Goal: Task Accomplishment & Management: Manage account settings

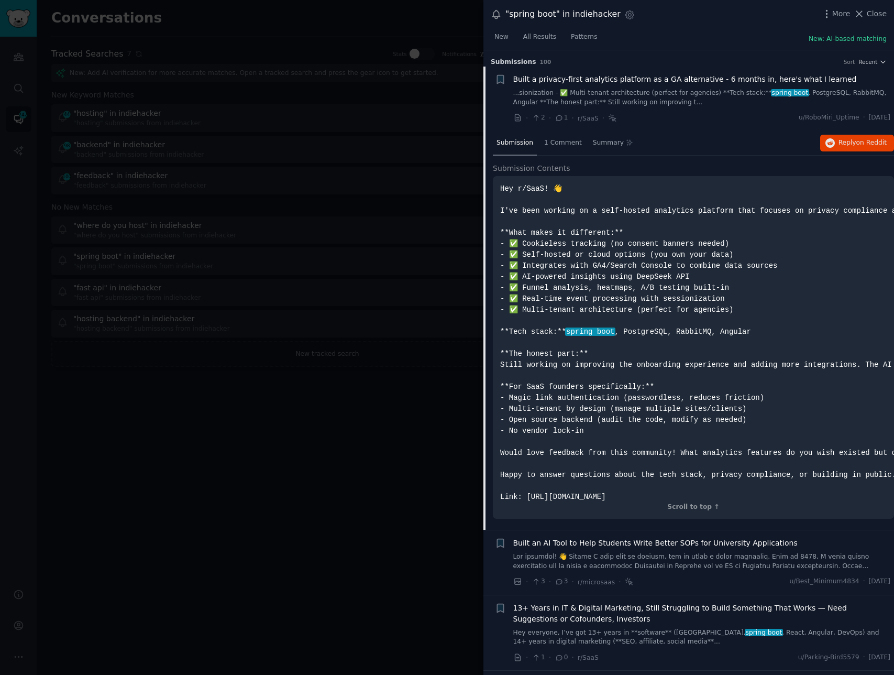
click at [240, 454] on div at bounding box center [447, 337] width 894 height 675
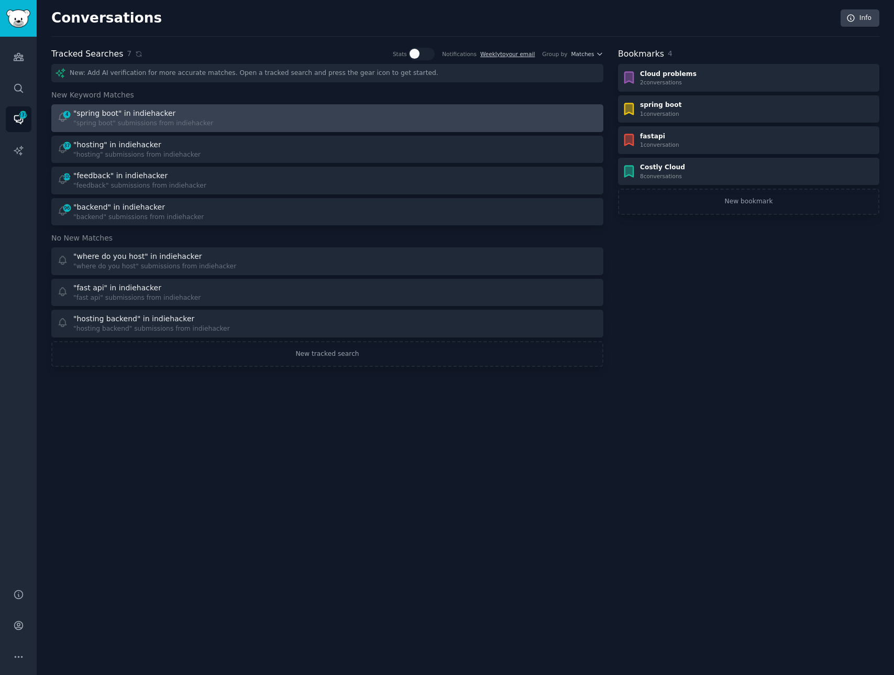
click at [290, 124] on div "4 "spring boot" in indiehacker "spring boot" submissions from indiehacker" at bounding box center [188, 118] width 263 height 20
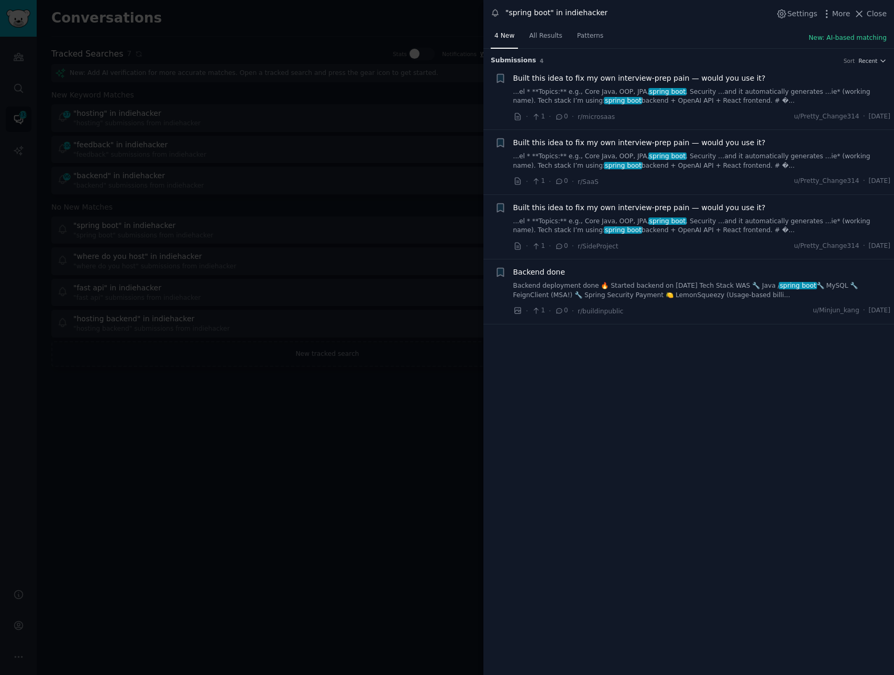
click at [698, 77] on span "Built this idea to fix my own interview-prep pain — would you use it?" at bounding box center [639, 78] width 252 height 11
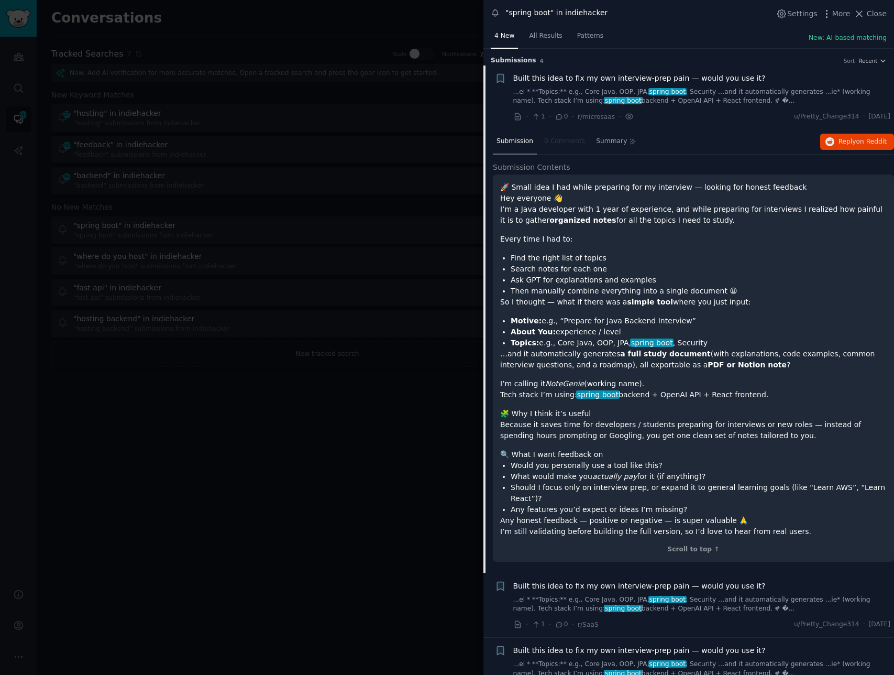
scroll to position [17, 0]
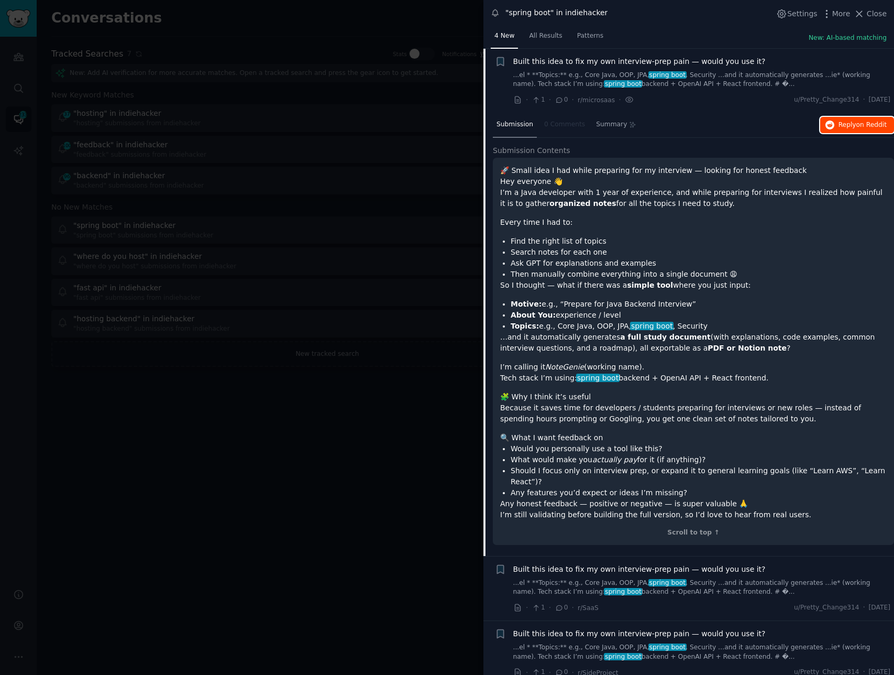
click at [856, 125] on span "on Reddit" at bounding box center [871, 124] width 30 height 7
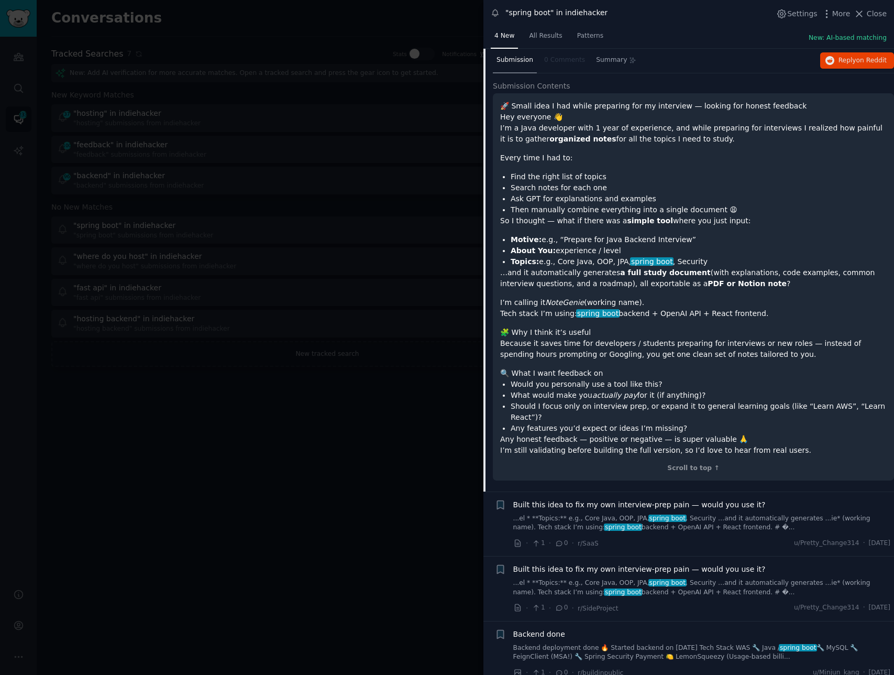
click at [775, 499] on div "Built this idea to fix my own interview-prep pain — would you use it?" at bounding box center [702, 504] width 378 height 11
click at [550, 629] on span "Backend done" at bounding box center [539, 634] width 52 height 11
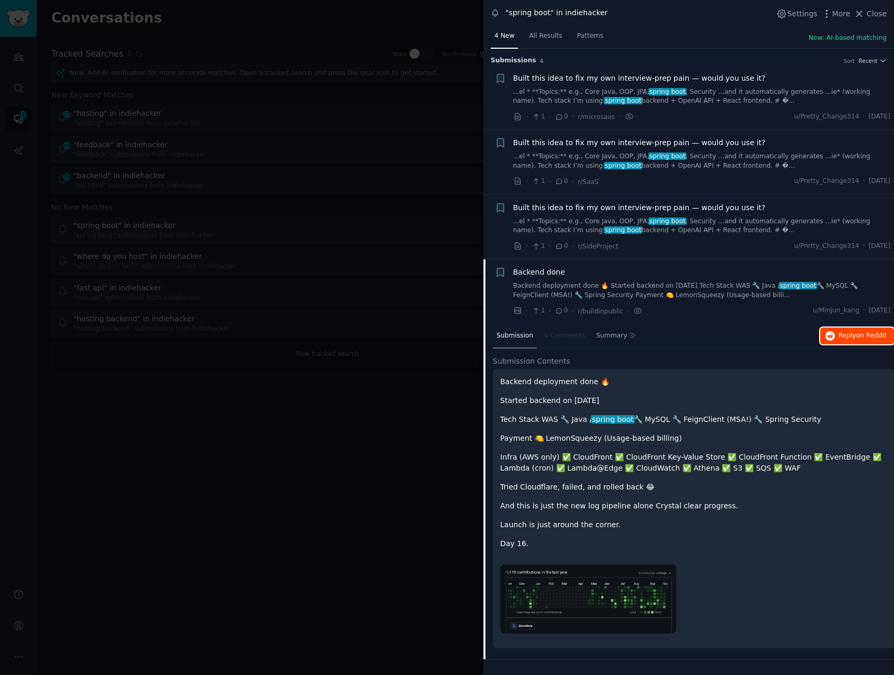
click at [852, 339] on span "Reply on Reddit" at bounding box center [863, 335] width 48 height 9
click at [336, 400] on div at bounding box center [447, 337] width 894 height 675
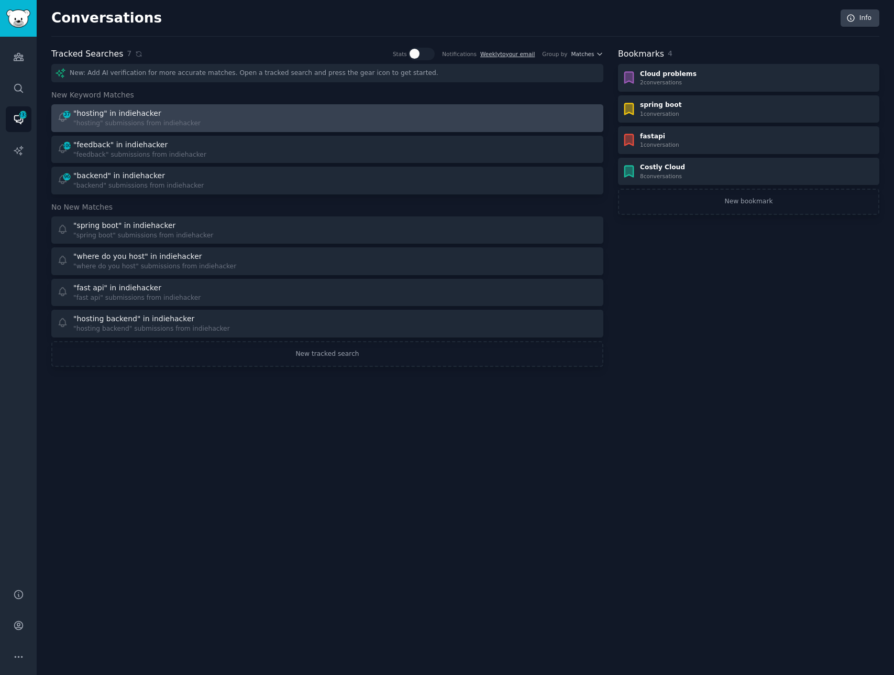
click at [187, 121] on div ""hosting" submissions from indiehacker" at bounding box center [136, 123] width 127 height 9
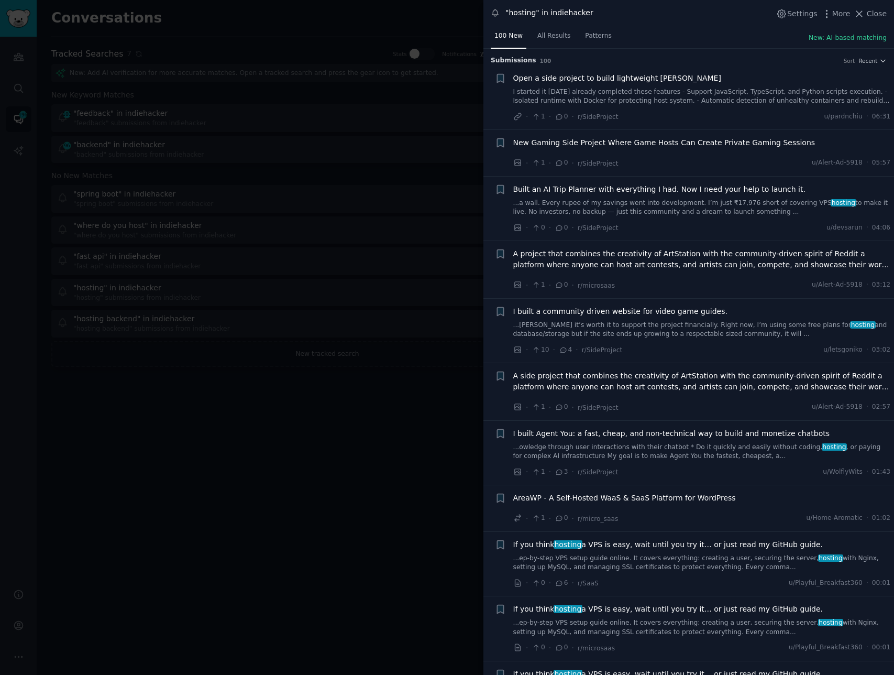
click at [699, 28] on div "100 New All Results Patterns New: AI-based matching" at bounding box center [688, 38] width 411 height 21
click at [622, 82] on span "Open a side project to build lightweight [PERSON_NAME]" at bounding box center [617, 78] width 208 height 11
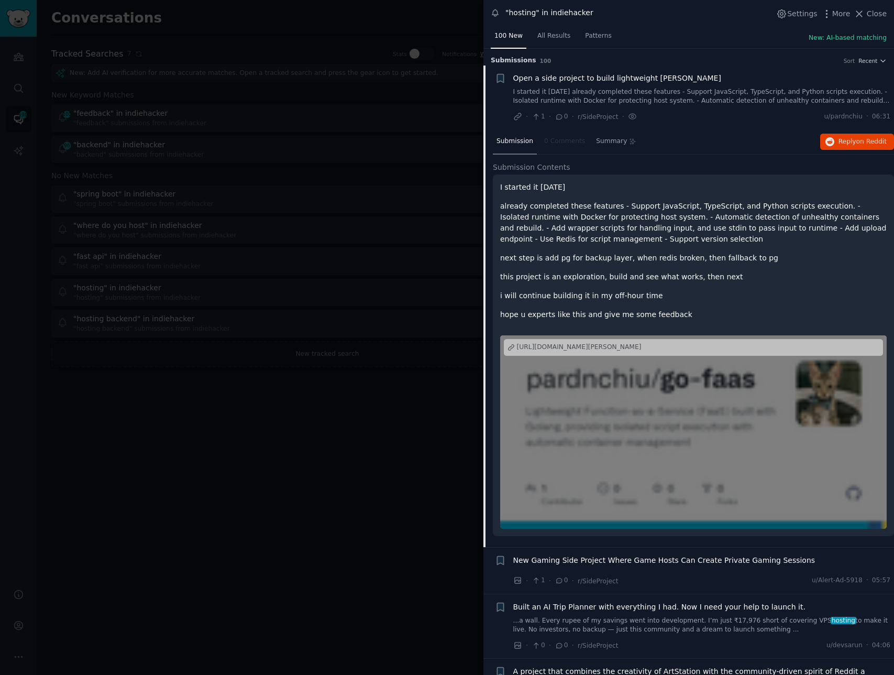
scroll to position [17, 0]
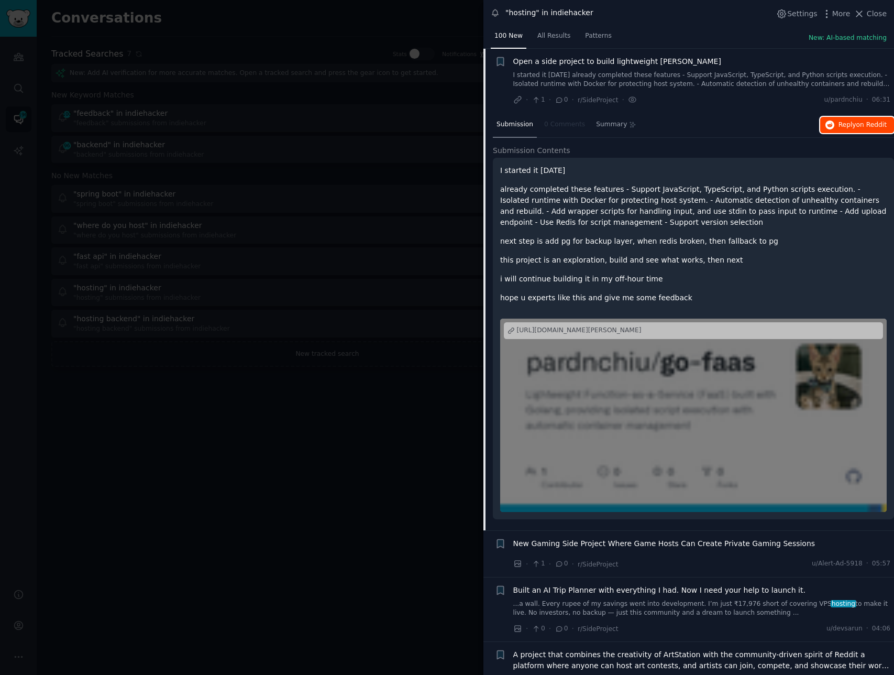
click at [848, 127] on span "Reply on Reddit" at bounding box center [863, 124] width 48 height 9
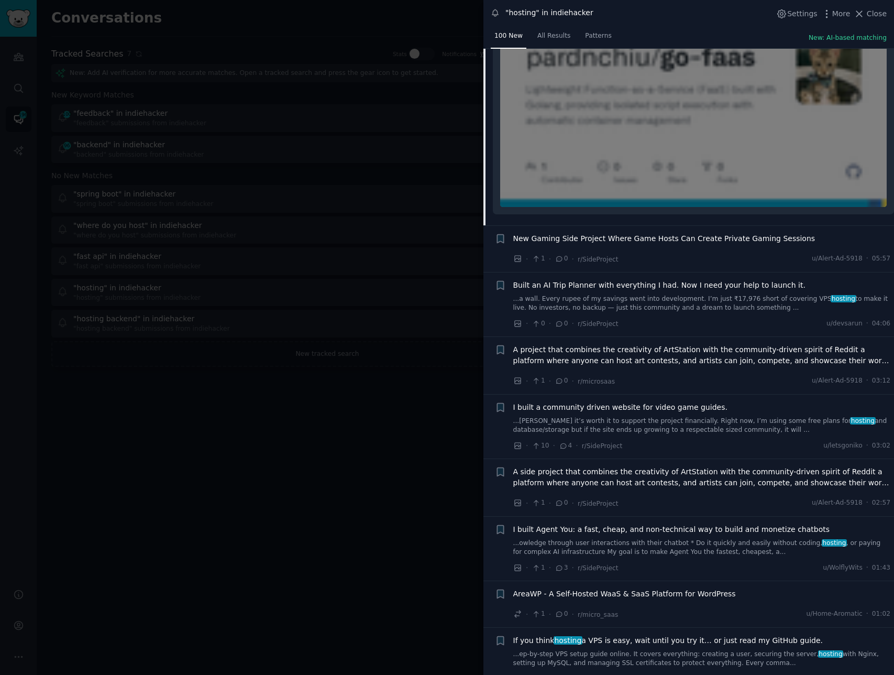
scroll to position [335, 0]
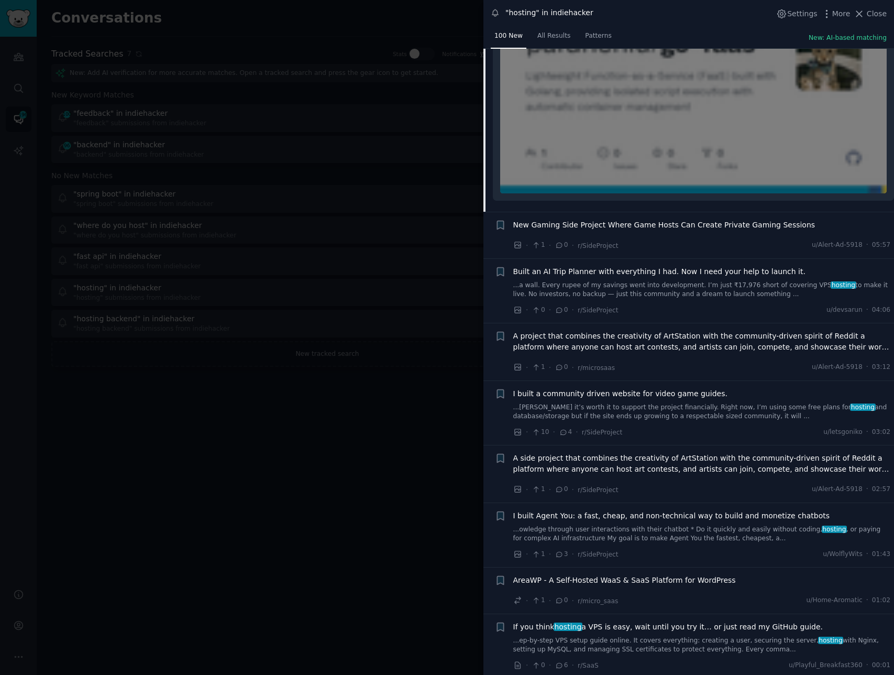
click at [719, 224] on span "New Gaming Side Project Where Game Hosts Can Create Private Gaming Sessions" at bounding box center [664, 224] width 302 height 11
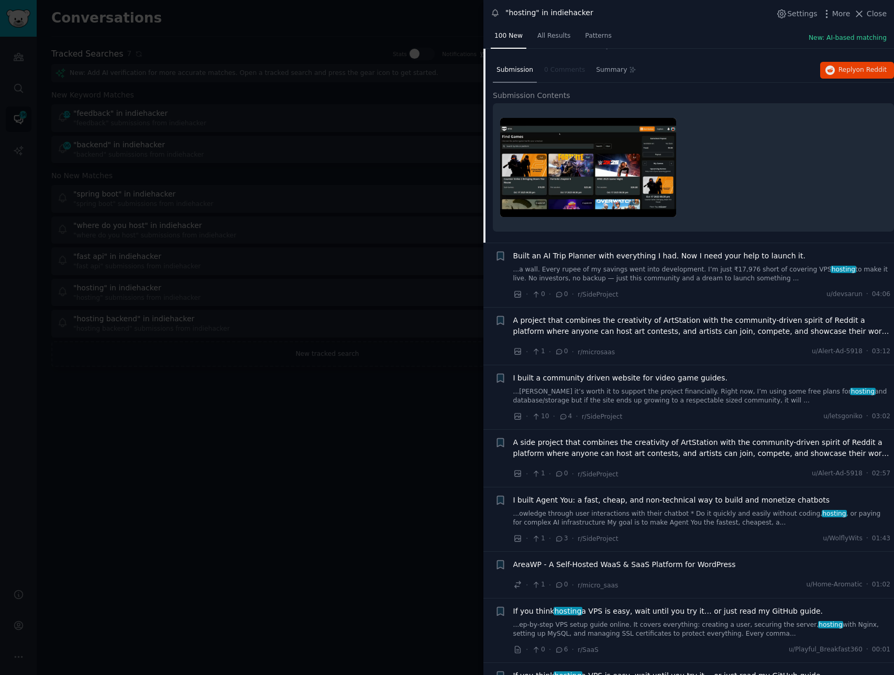
scroll to position [81, 0]
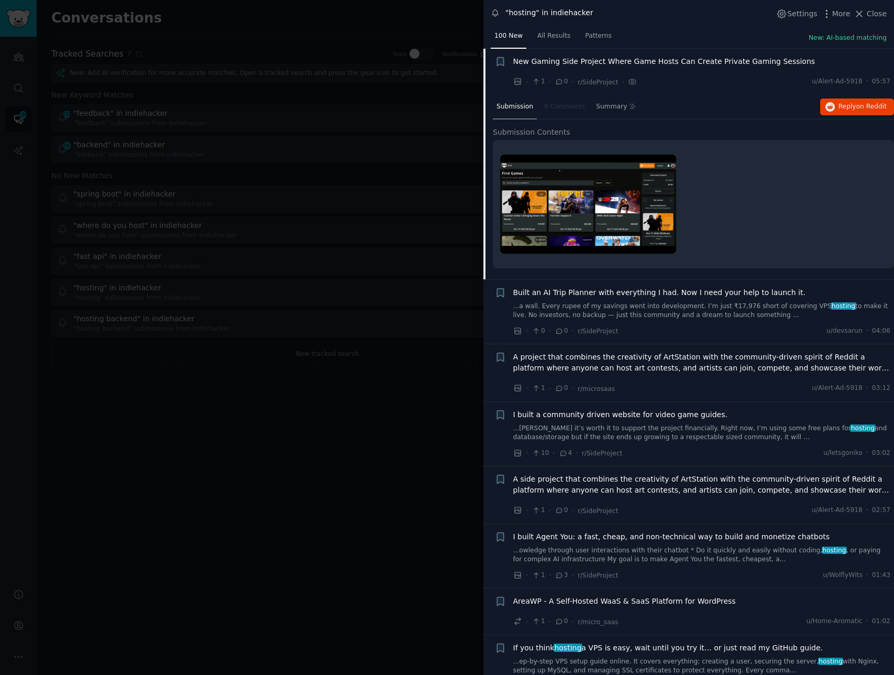
click at [686, 416] on span "I built a community driven website for video game guides." at bounding box center [620, 414] width 214 height 11
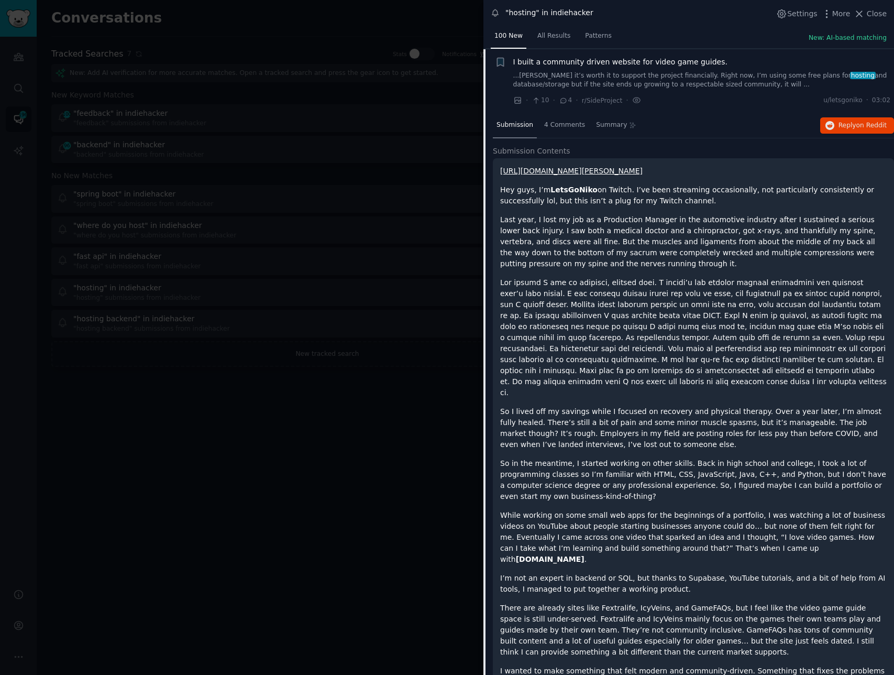
scroll to position [250, 0]
click at [844, 135] on div "Submission 4 Comments Summary Reply on Reddit" at bounding box center [693, 125] width 401 height 25
click at [846, 125] on span "Reply on Reddit" at bounding box center [863, 124] width 48 height 9
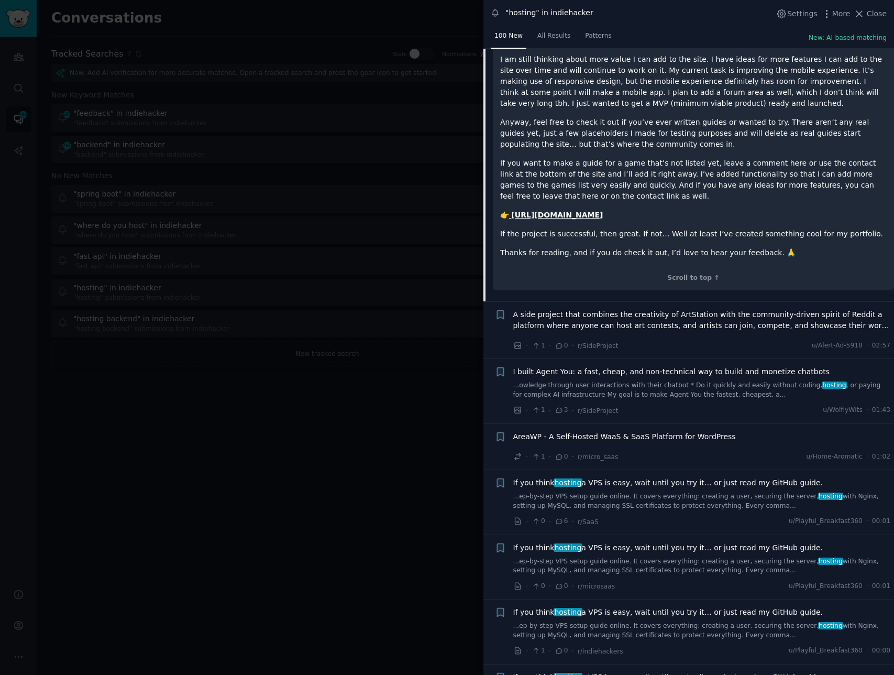
scroll to position [1571, 0]
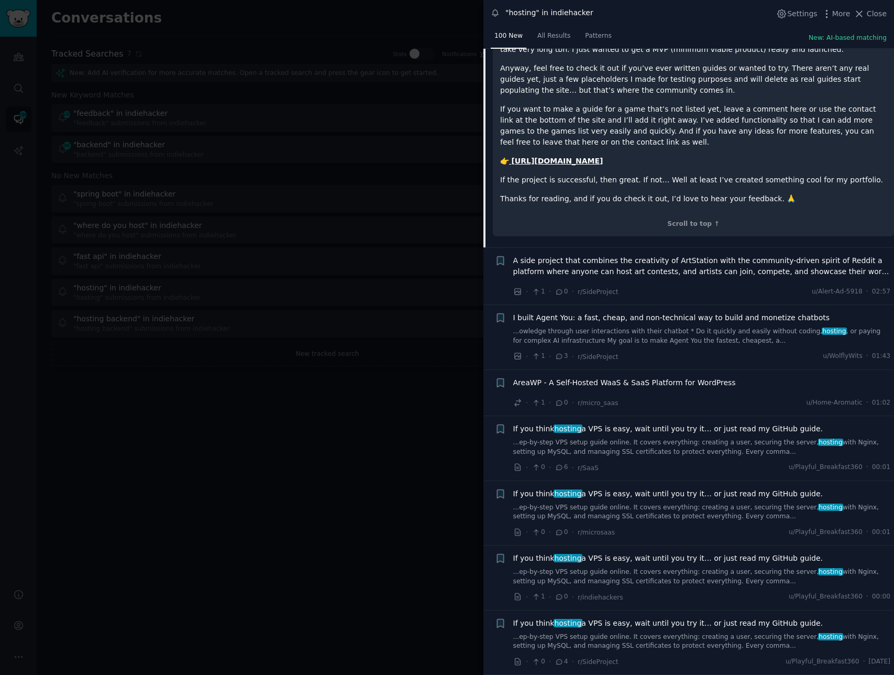
click at [764, 255] on div "A side project that combines the creativity of ArtStation with the community-dr…" at bounding box center [702, 268] width 378 height 26
click at [744, 255] on span "A side project that combines the creativity of ArtStation with the community-dr…" at bounding box center [702, 266] width 378 height 22
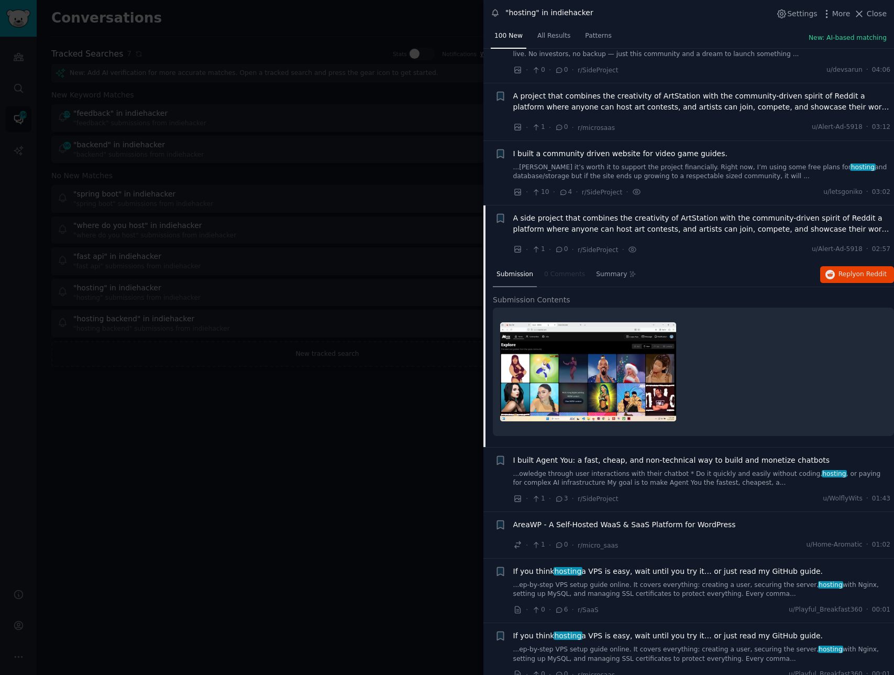
scroll to position [104, 0]
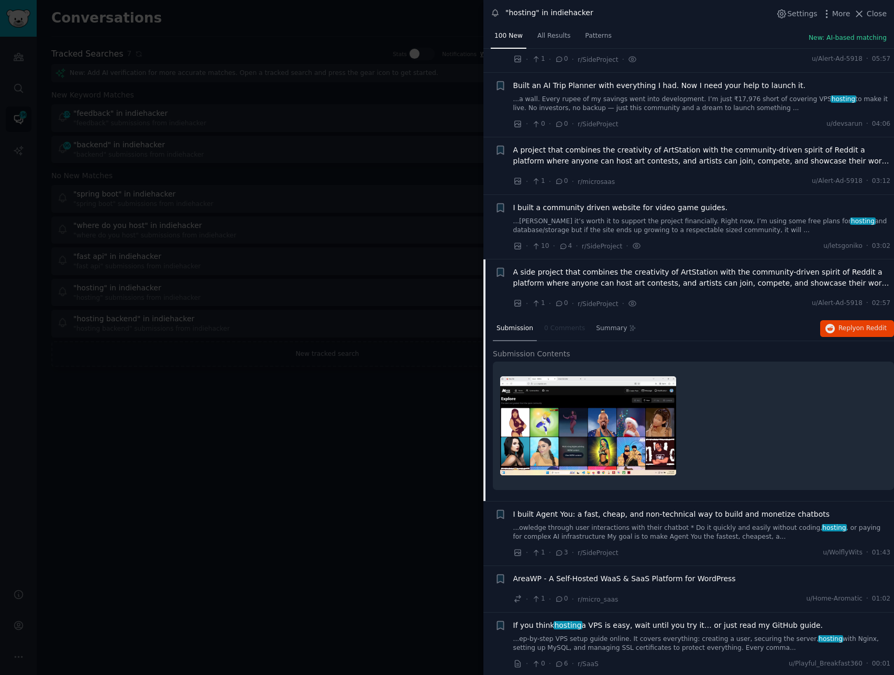
click at [733, 514] on span "I built Agent You: a fast, cheap, and non-technical way to build and monetize c…" at bounding box center [671, 514] width 317 height 11
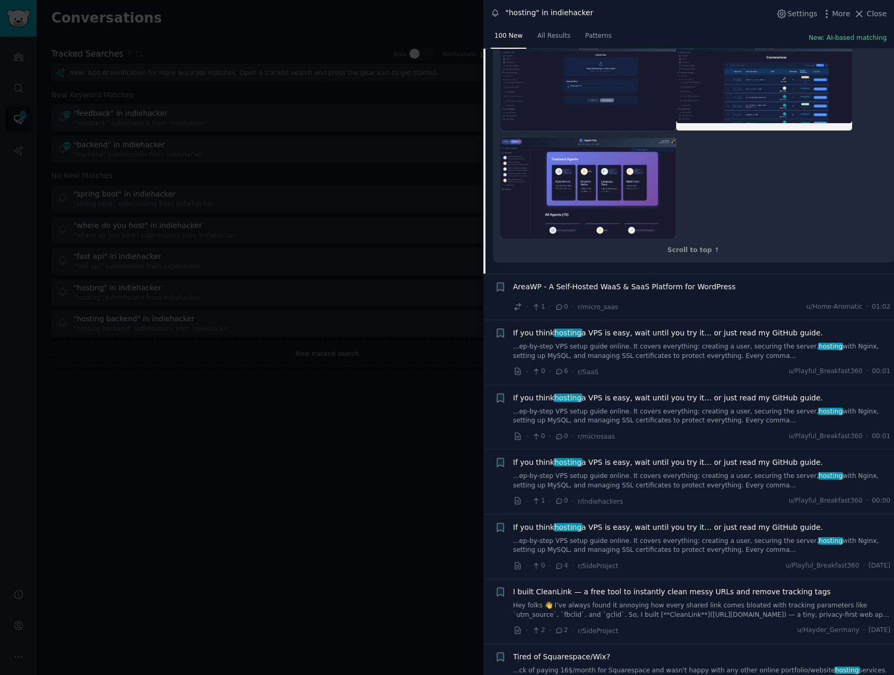
scroll to position [801, 0]
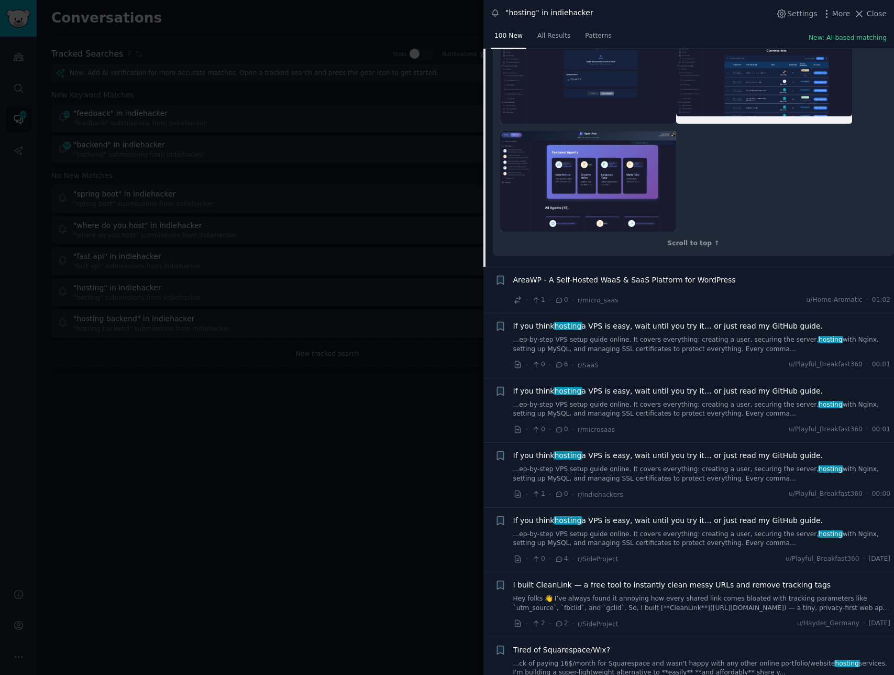
click at [698, 283] on span "AreaWP - A Self-Hosted WaaS & SaaS Platform for WordPress" at bounding box center [624, 279] width 223 height 11
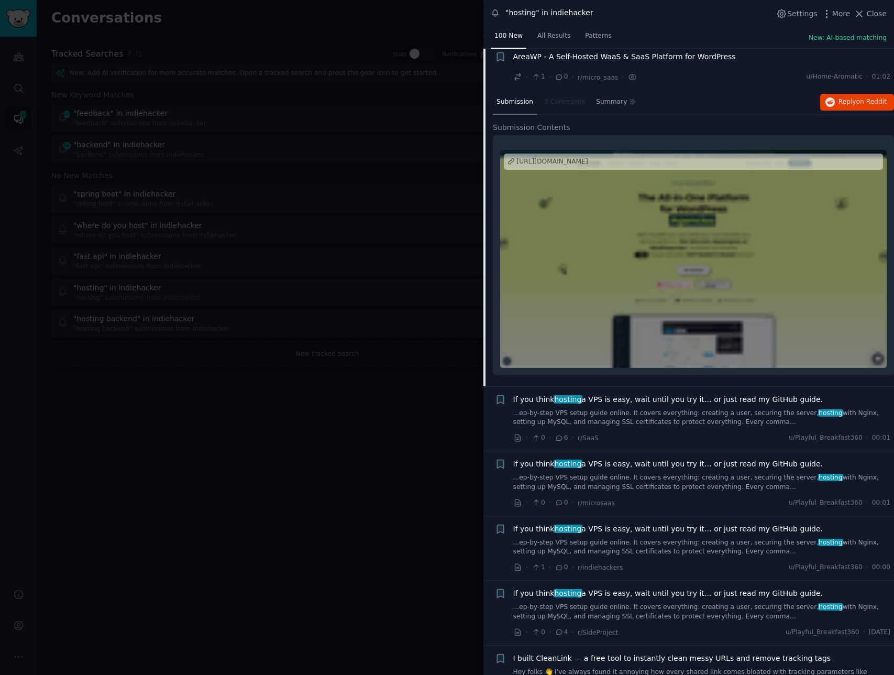
scroll to position [436, 0]
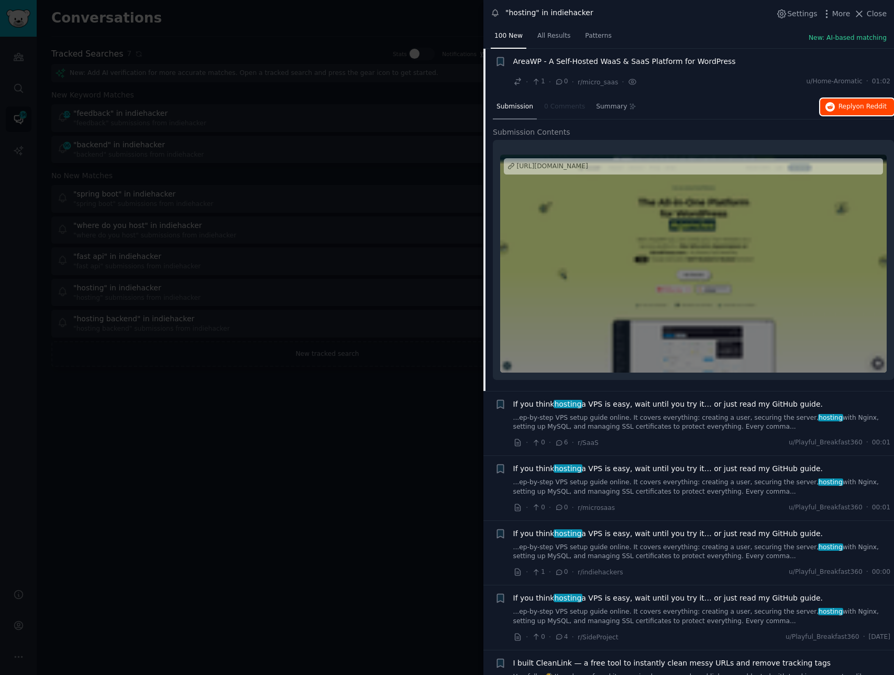
click at [874, 106] on span "on Reddit" at bounding box center [871, 106] width 30 height 7
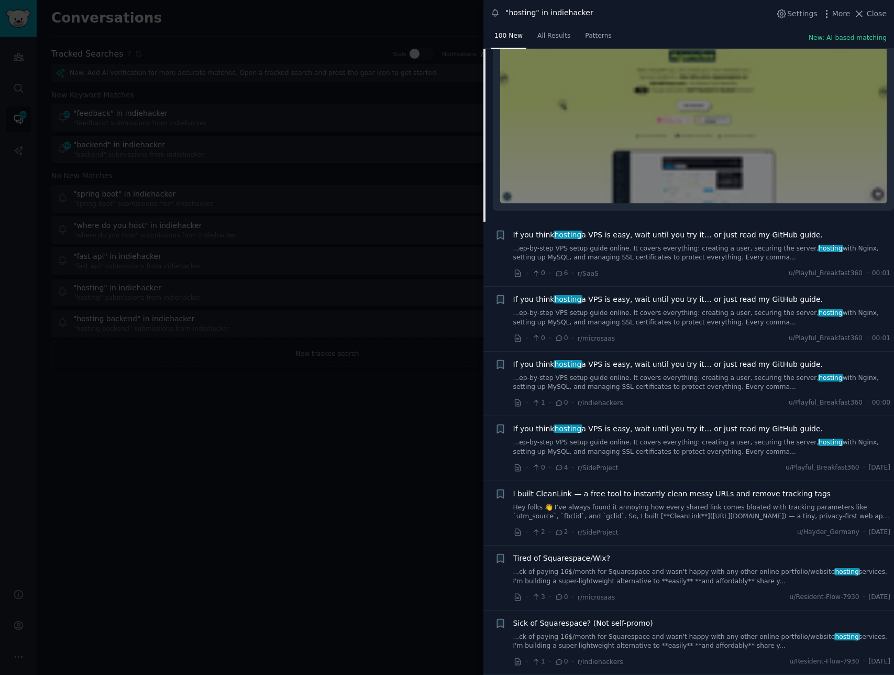
scroll to position [612, 0]
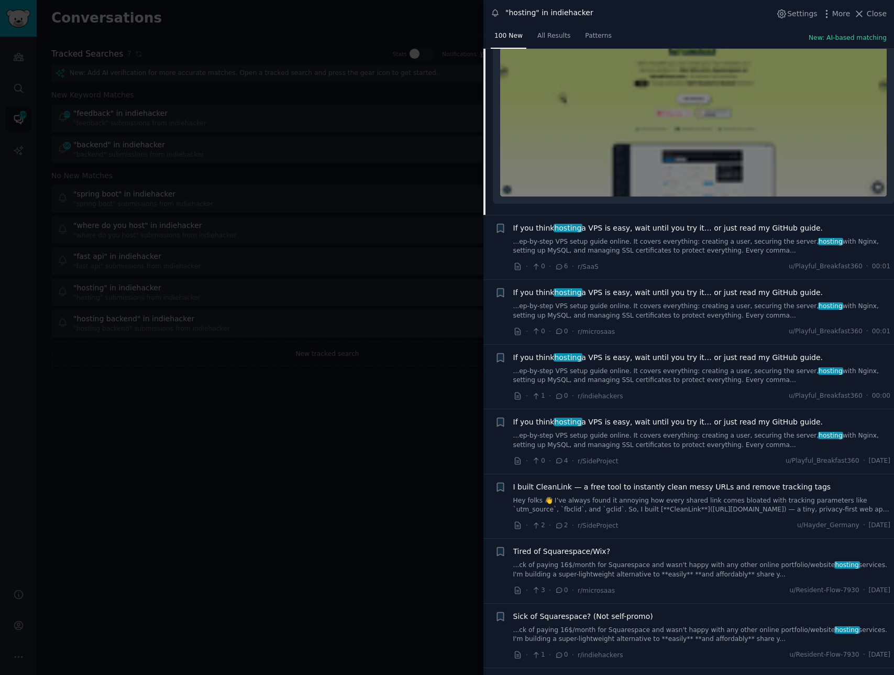
click at [772, 256] on div "If you think hosting a VPS is easy, wait until you try it… or just read my GitH…" at bounding box center [702, 248] width 378 height 50
click at [764, 227] on span "If you think hosting a VPS is easy, wait until you try it… or just read my GitH…" at bounding box center [668, 228] width 310 height 11
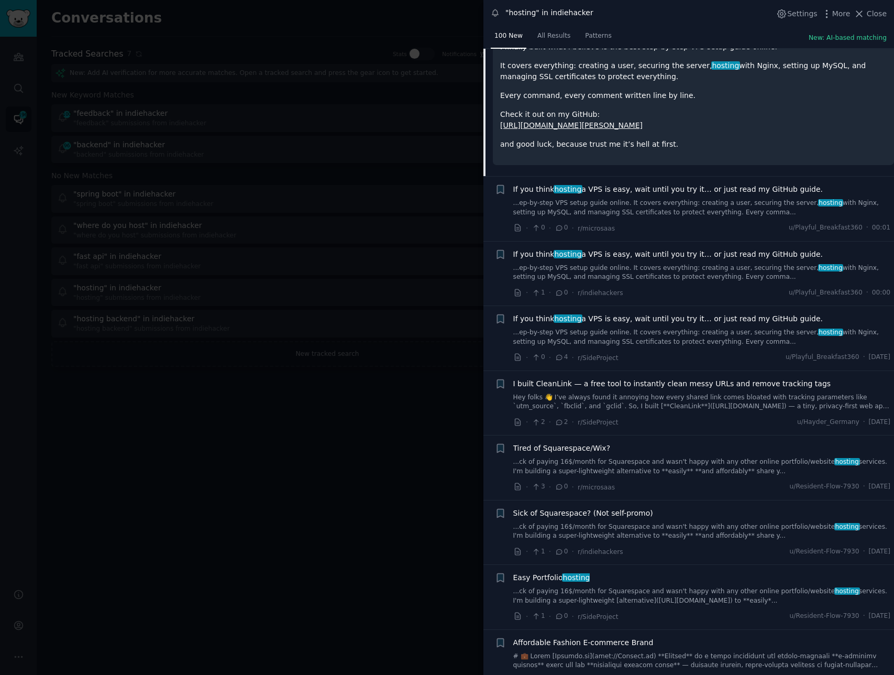
scroll to position [872, 0]
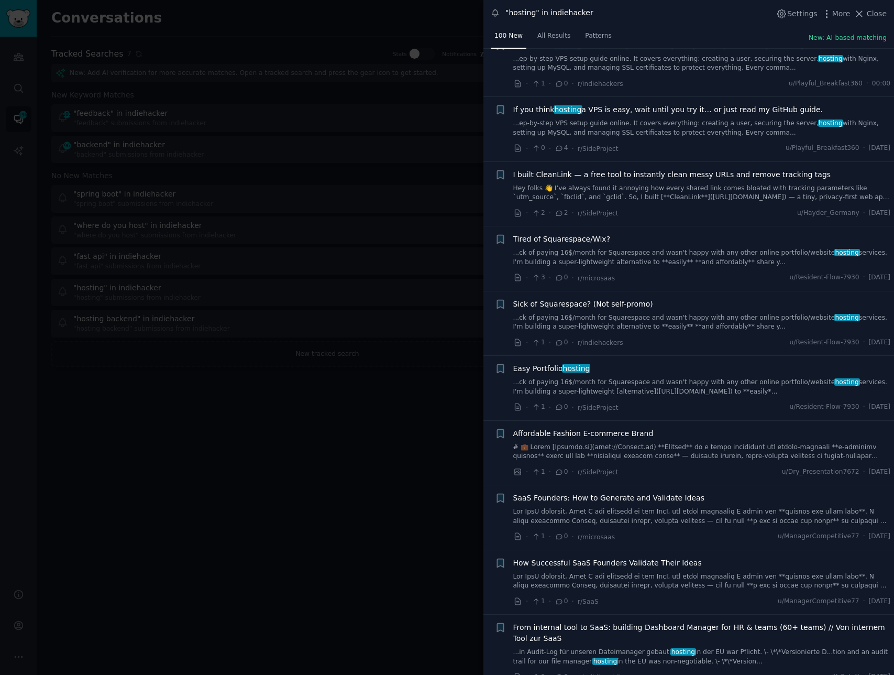
click at [764, 174] on span "I built CleanLink — a free tool to instantly clean messy URLs and remove tracki…" at bounding box center [672, 174] width 318 height 11
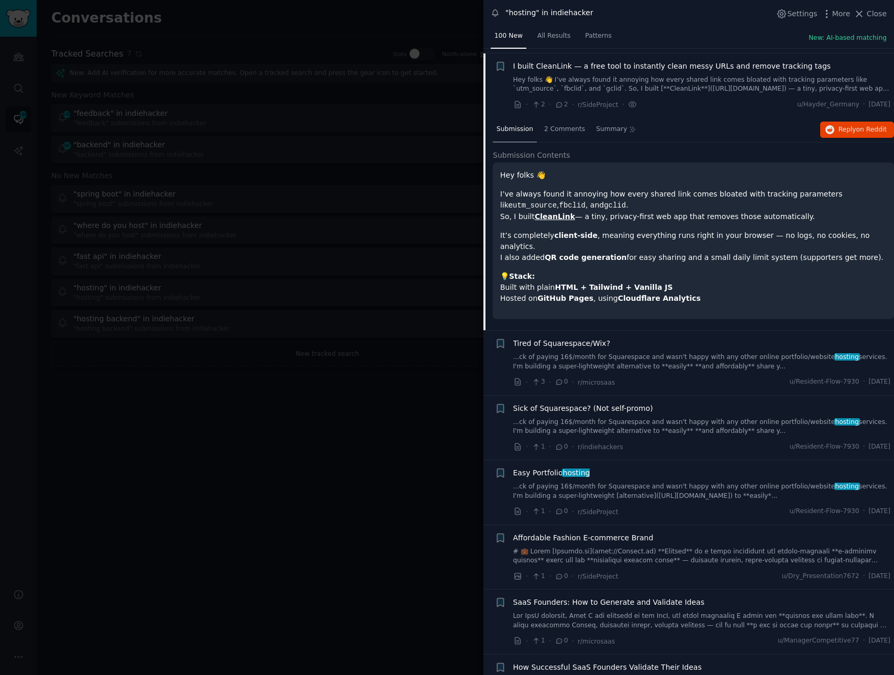
scroll to position [742, 0]
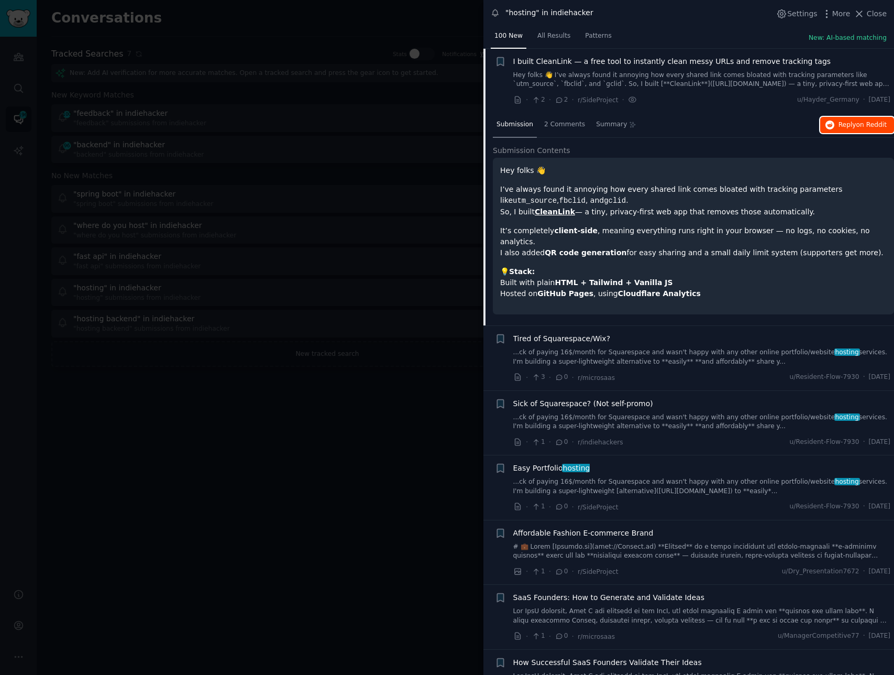
click at [857, 121] on span "on Reddit" at bounding box center [871, 124] width 30 height 7
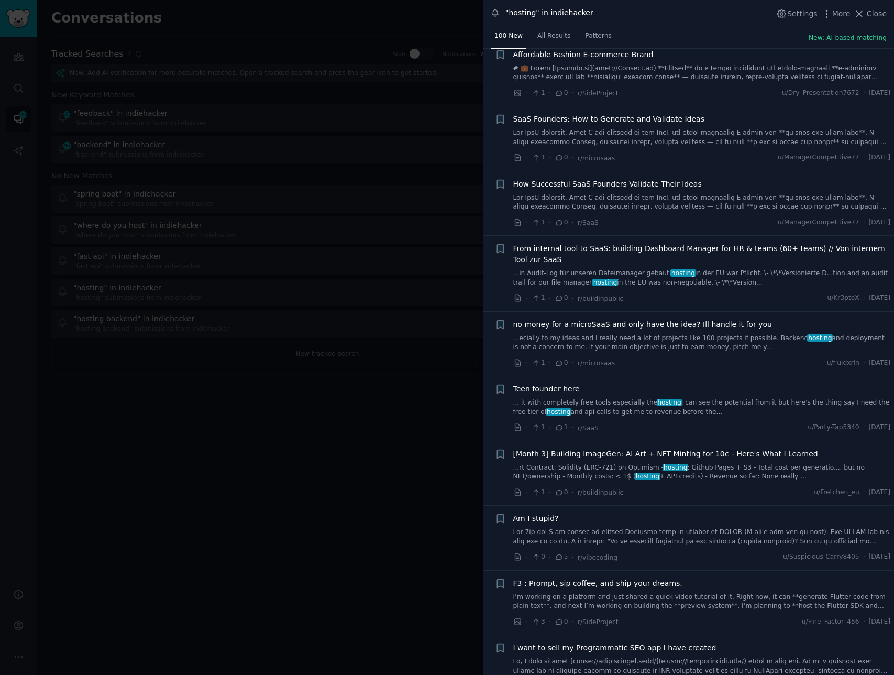
scroll to position [1271, 0]
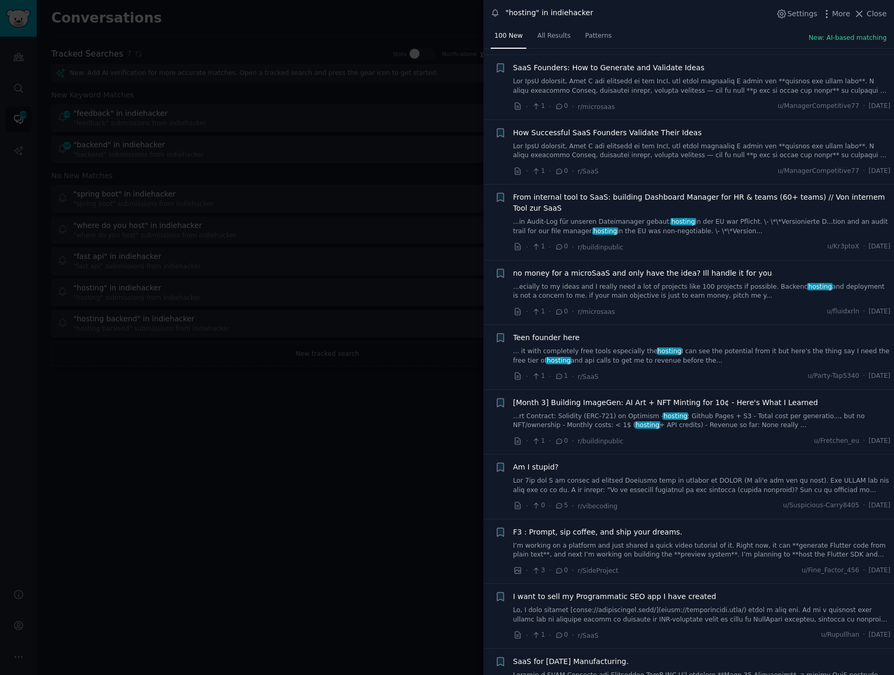
click at [694, 223] on link "...in Audit-Log für unseren Dateimanager gebaut. hosting in der EU war Pflicht.…" at bounding box center [702, 226] width 378 height 18
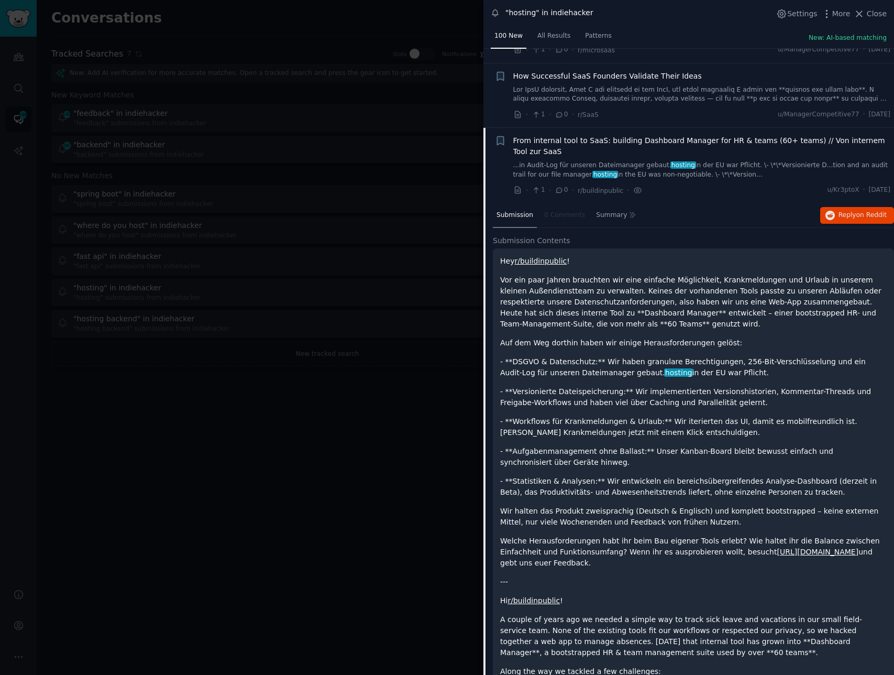
scroll to position [1083, 0]
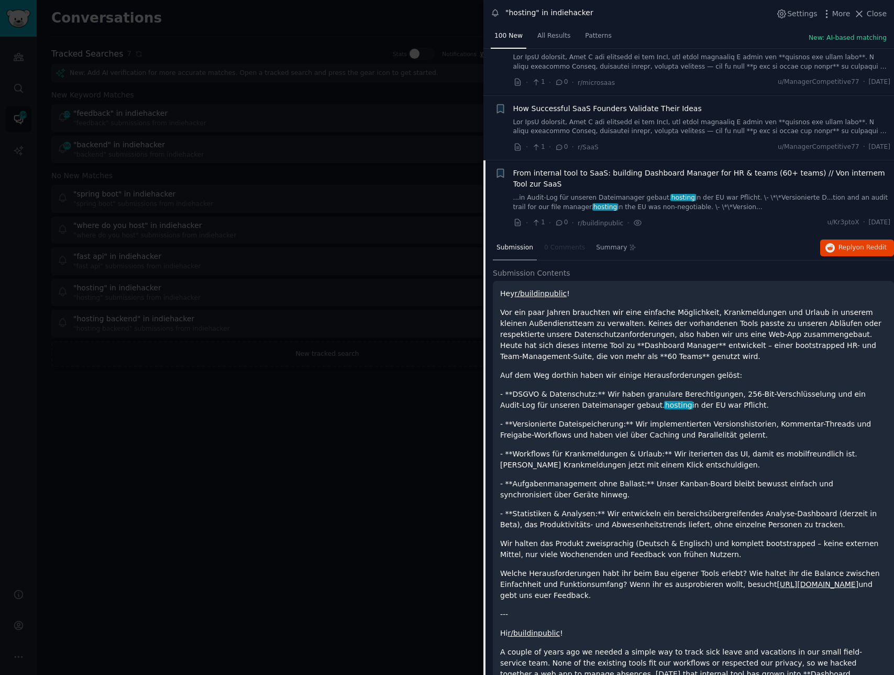
click at [769, 174] on span "From internal tool to SaaS: building Dashboard Manager for HR & teams (60+ team…" at bounding box center [702, 179] width 378 height 22
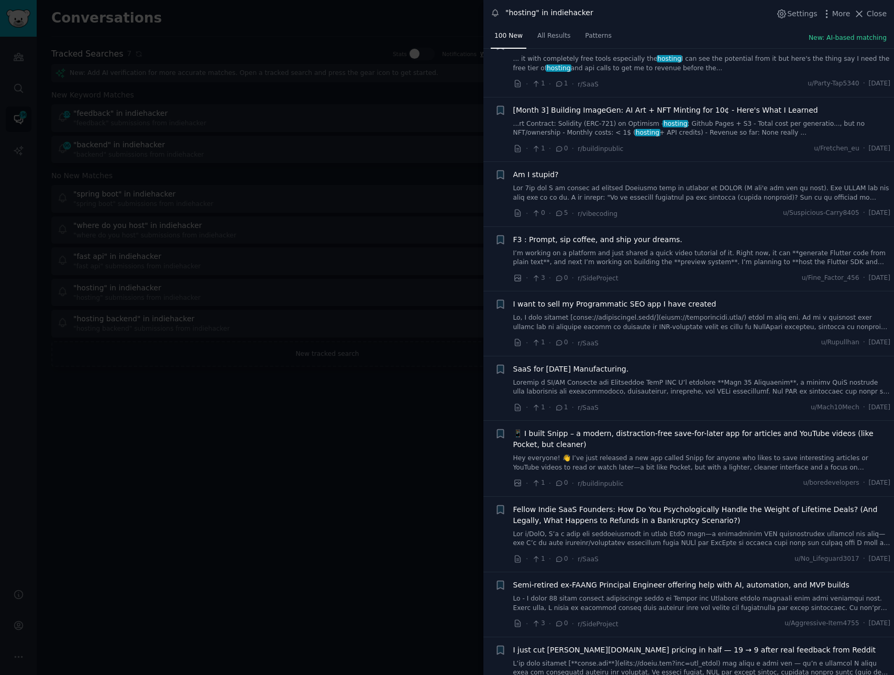
scroll to position [1417, 0]
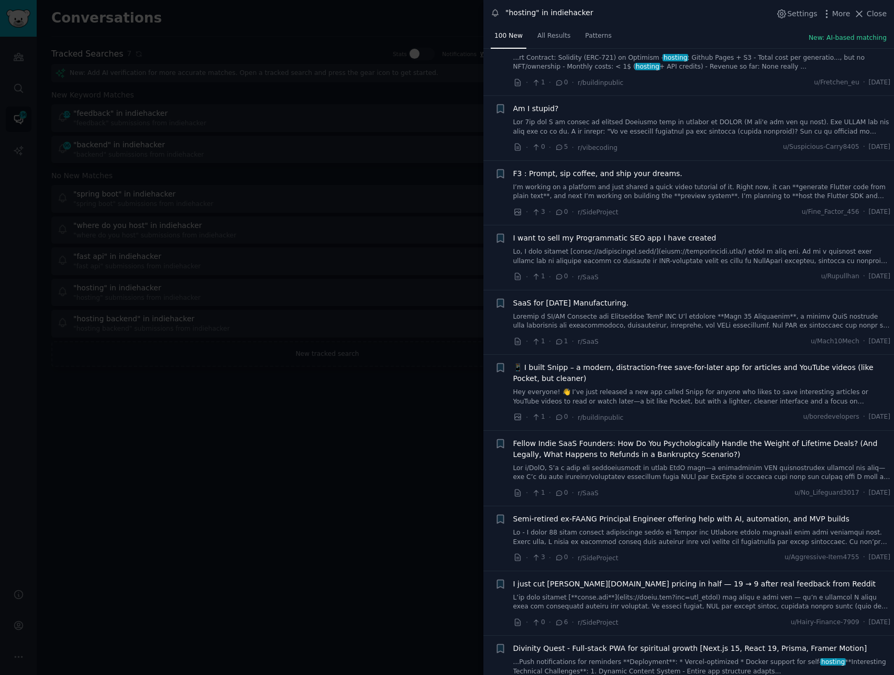
click at [704, 133] on link at bounding box center [702, 127] width 378 height 18
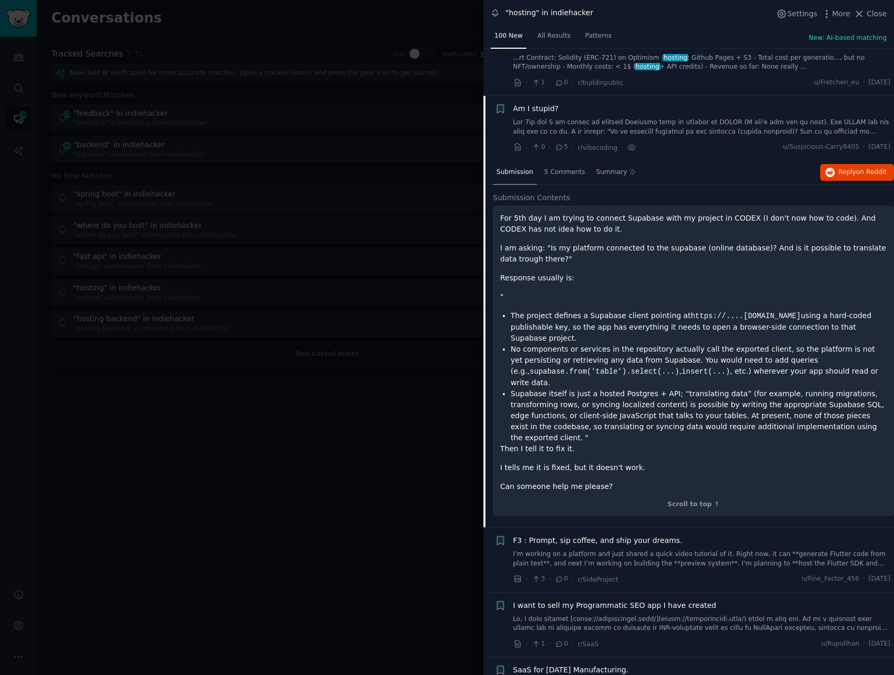
scroll to position [1464, 0]
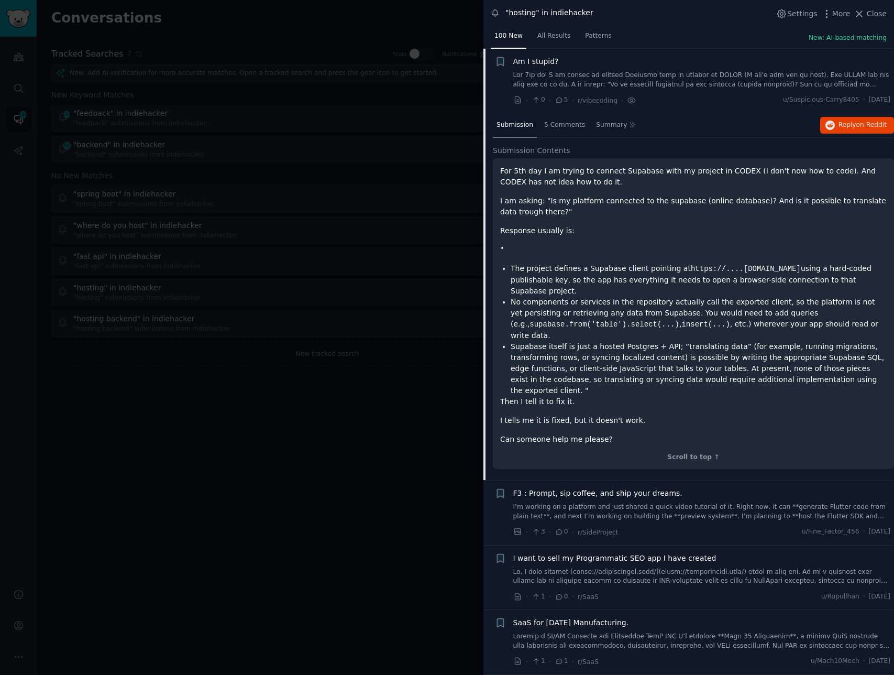
click at [690, 86] on link at bounding box center [702, 80] width 378 height 18
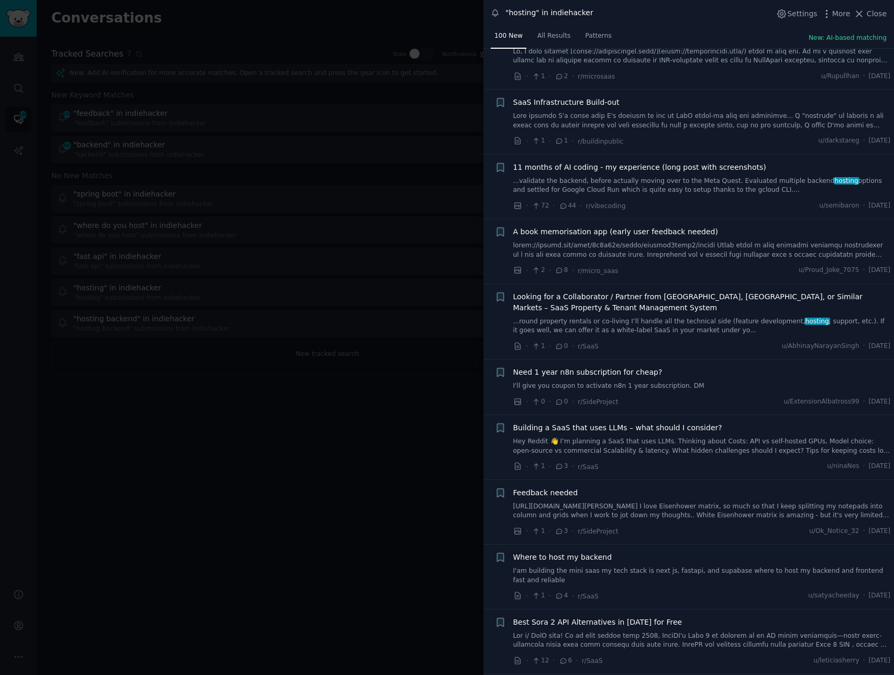
scroll to position [2125, 0]
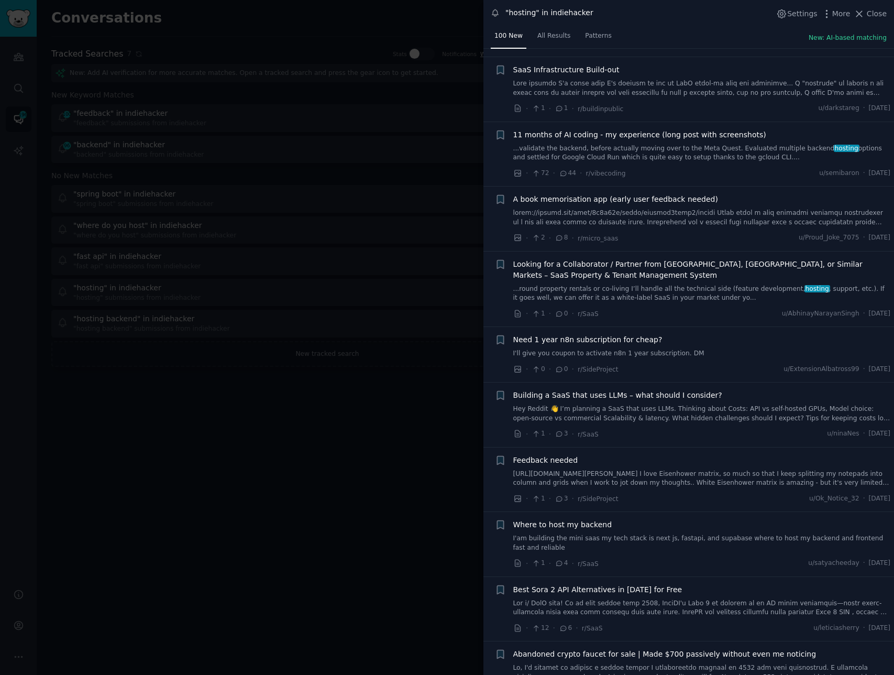
click at [688, 85] on link at bounding box center [702, 88] width 378 height 18
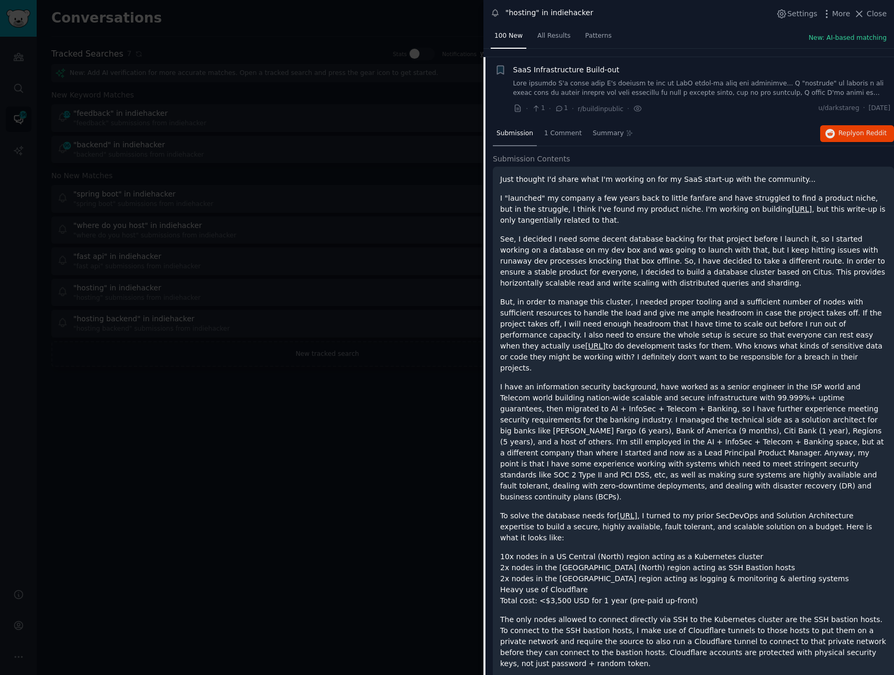
scroll to position [2133, 0]
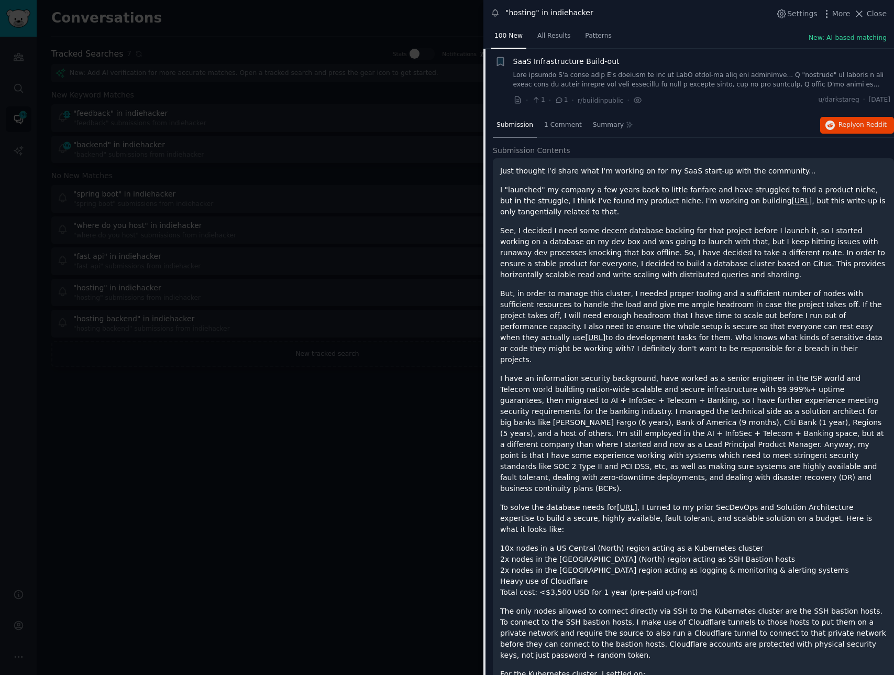
click at [715, 74] on link at bounding box center [702, 80] width 378 height 18
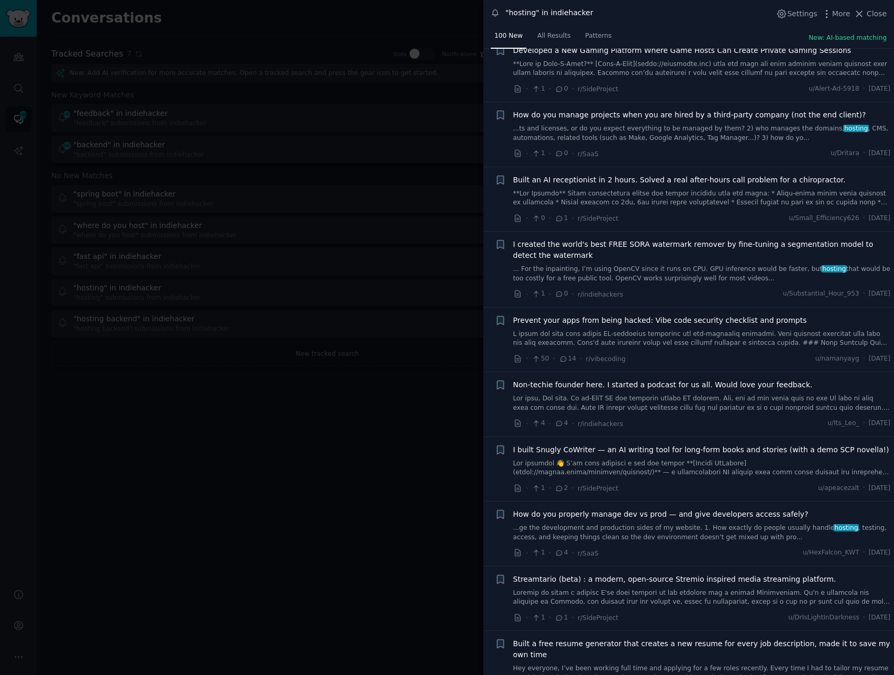
scroll to position [3347, 0]
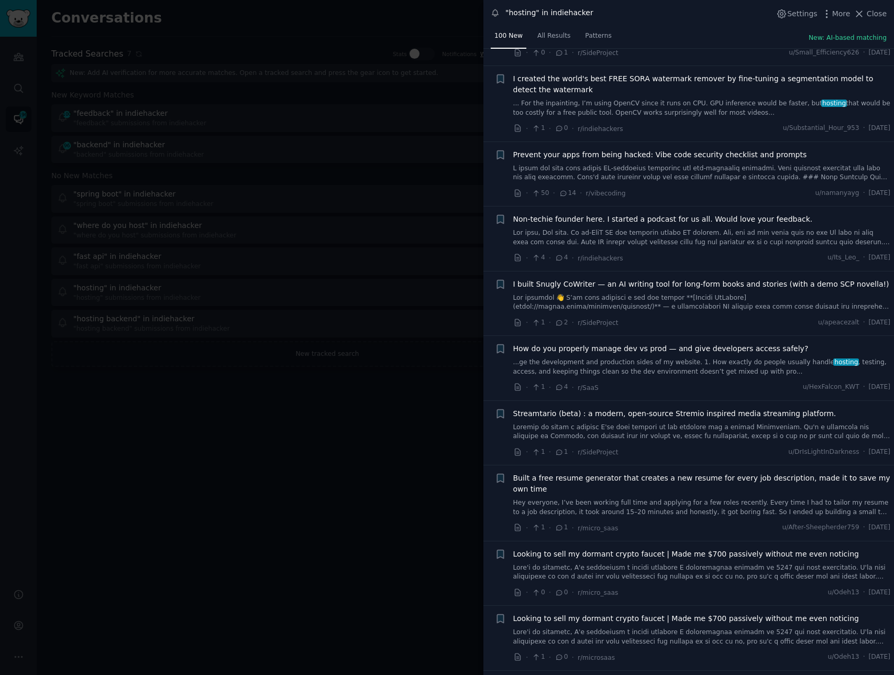
click at [260, 424] on div at bounding box center [447, 337] width 894 height 675
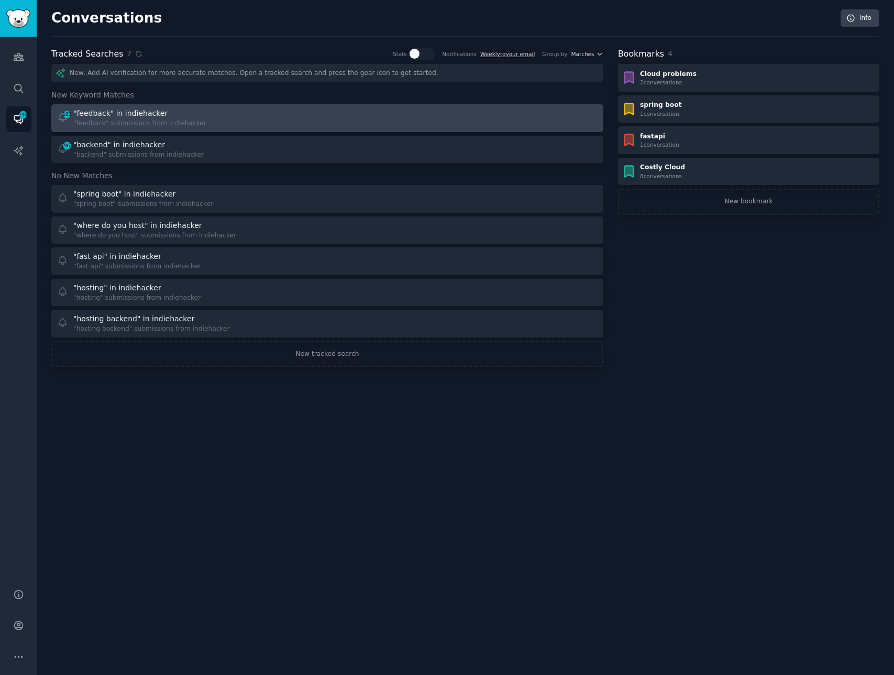
click at [185, 123] on div ""feedback" submissions from indiehacker" at bounding box center [139, 123] width 133 height 9
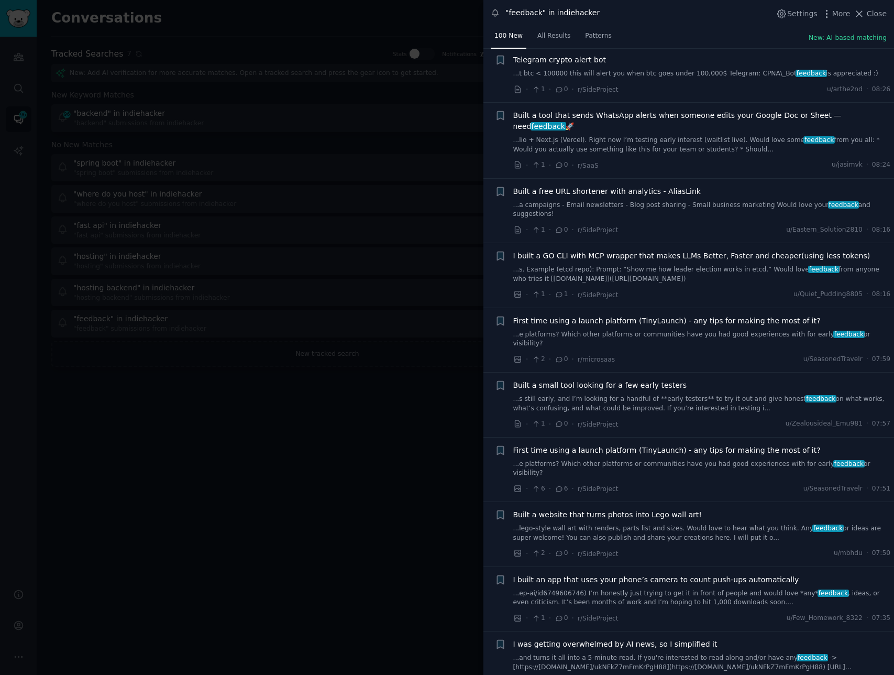
scroll to position [137, 0]
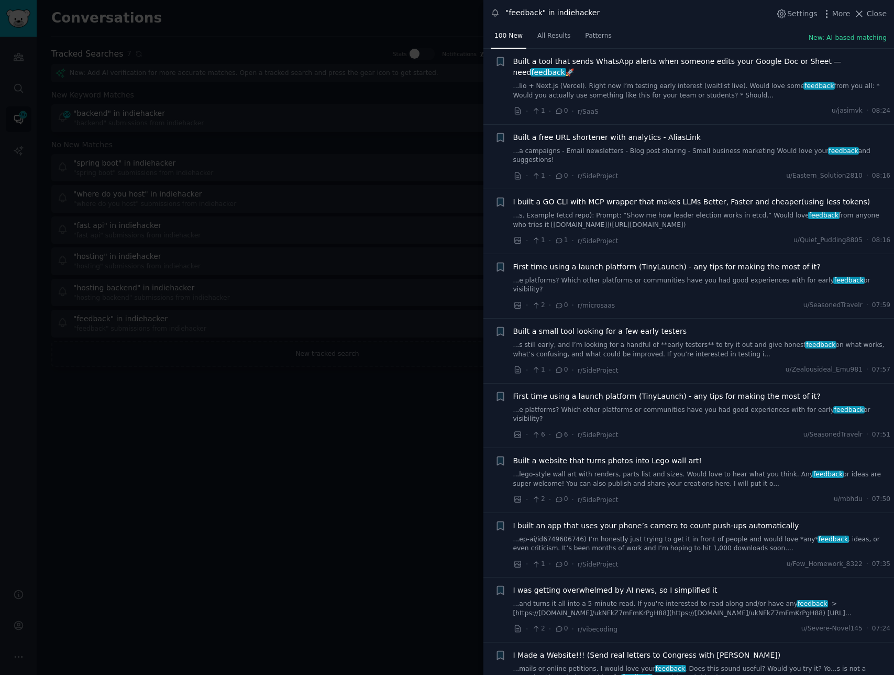
click at [305, 458] on div at bounding box center [447, 337] width 894 height 675
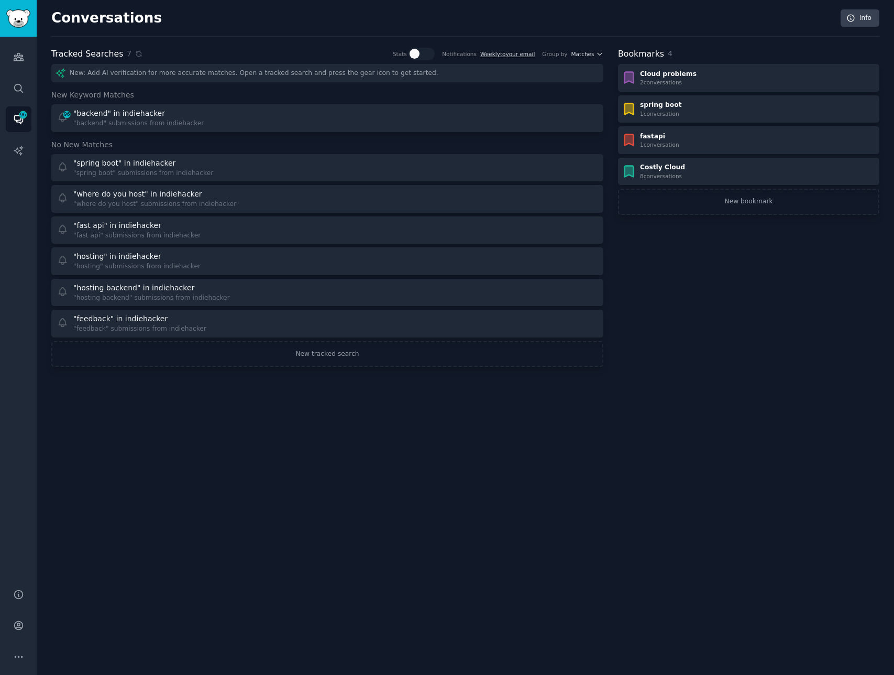
click at [293, 406] on div "Conversations Info Tracked Searches 7 Stats Notifications Weekly to your email …" at bounding box center [466, 337] width 858 height 675
click at [316, 360] on link "New tracked search" at bounding box center [327, 354] width 552 height 26
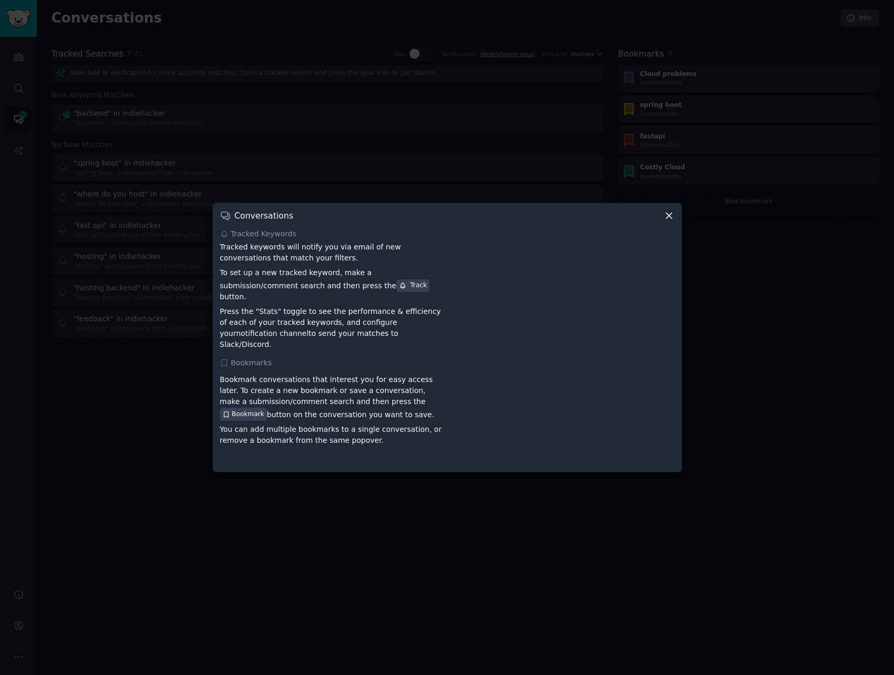
click at [670, 221] on icon at bounding box center [669, 215] width 11 height 11
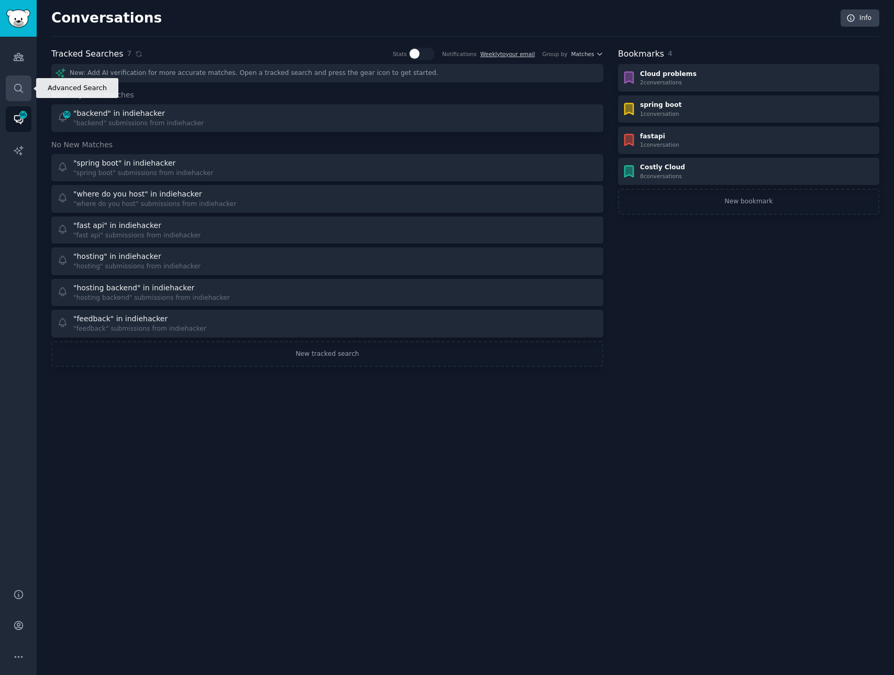
click at [11, 84] on link "Search" at bounding box center [19, 88] width 26 height 26
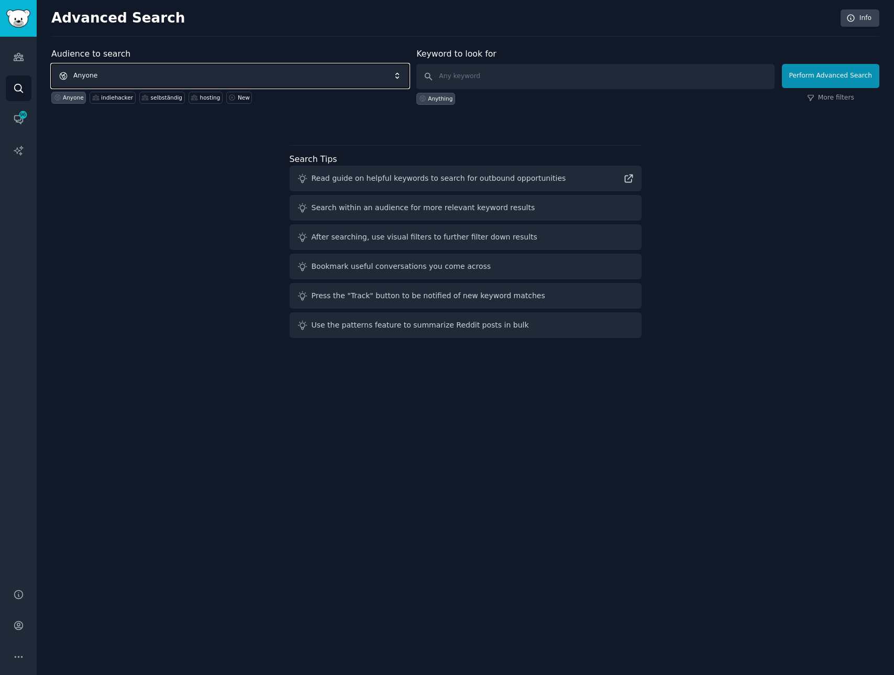
click at [180, 67] on span "Anyone" at bounding box center [230, 76] width 358 height 24
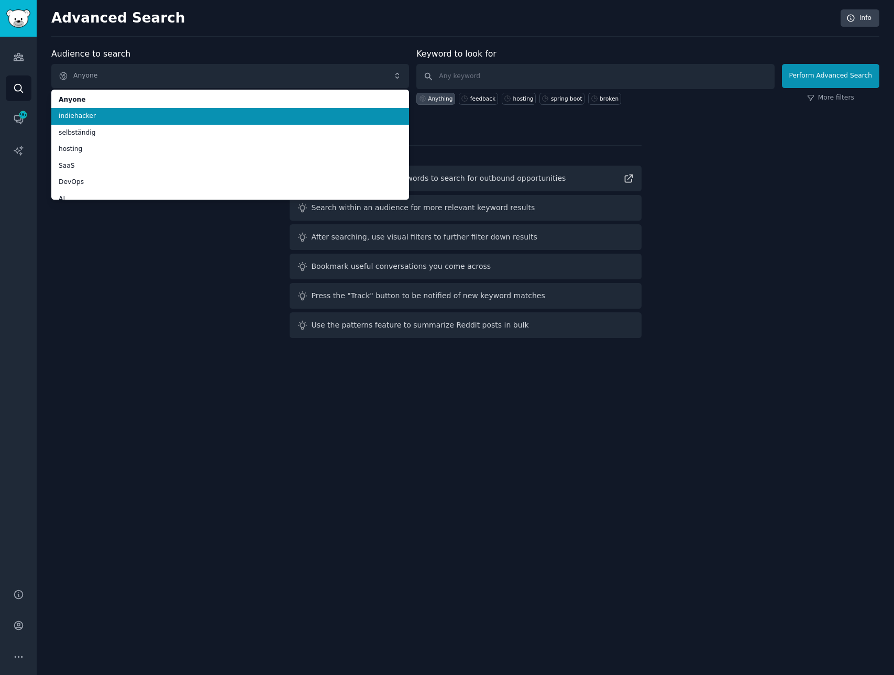
click at [97, 117] on span "indiehacker" at bounding box center [230, 116] width 343 height 9
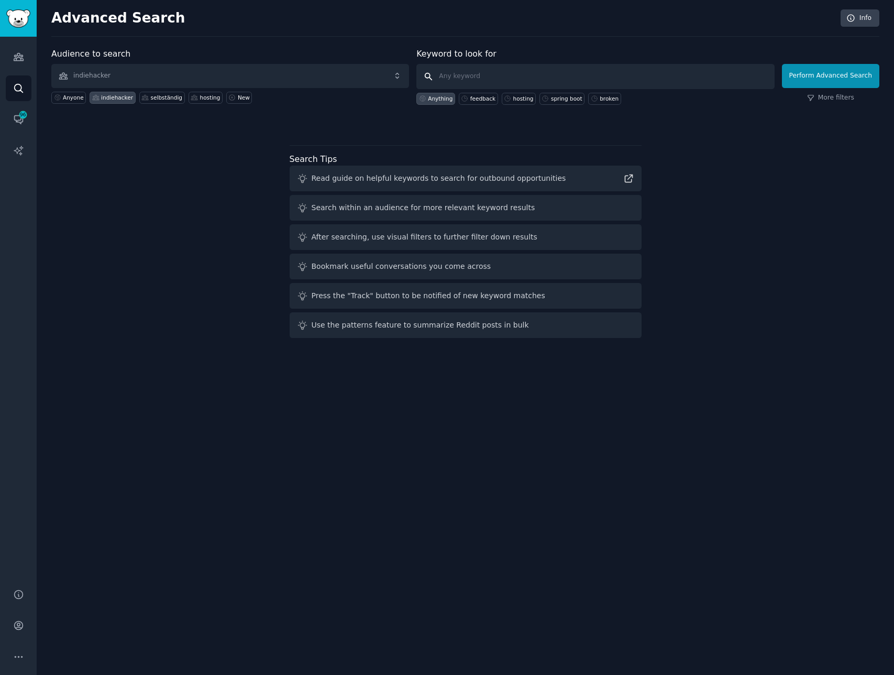
click at [486, 78] on input "text" at bounding box center [595, 76] width 358 height 25
type input "java"
click button "Perform Advanced Search" at bounding box center [830, 76] width 97 height 24
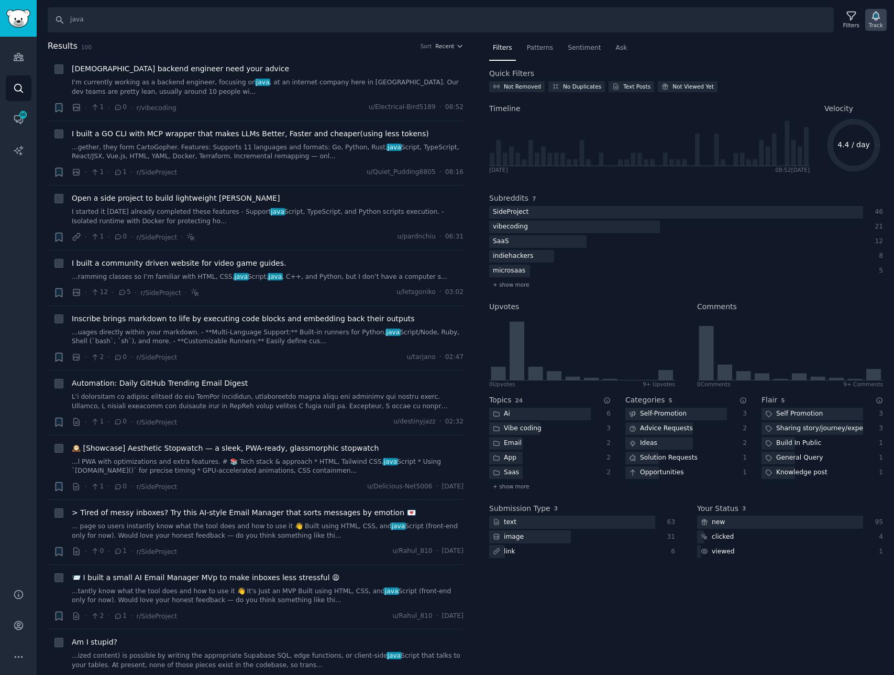
click at [875, 19] on icon "button" at bounding box center [875, 16] width 7 height 8
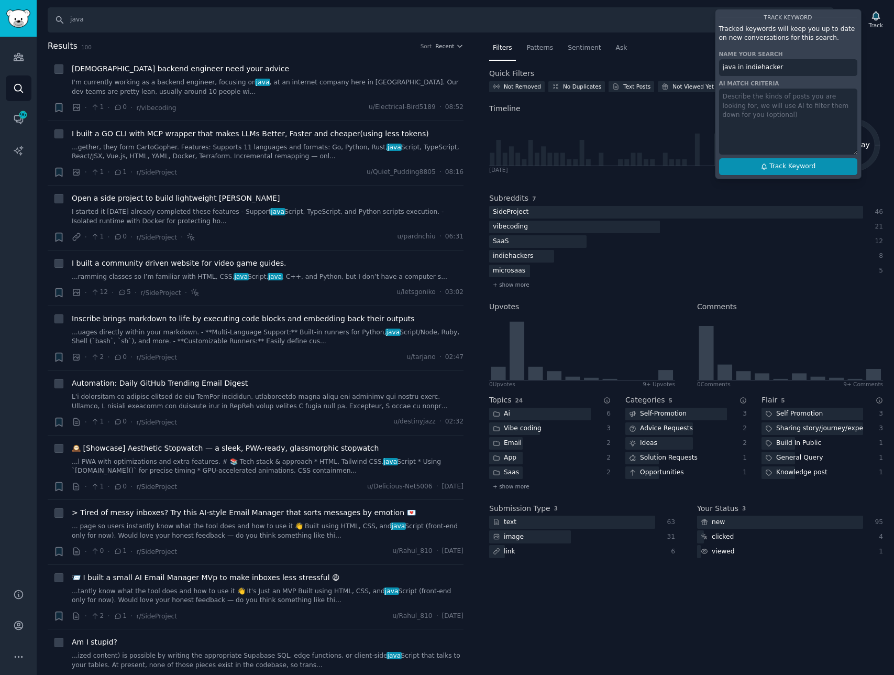
click at [760, 170] on button "Track Keyword" at bounding box center [788, 166] width 138 height 17
type input "java in indiehacker"
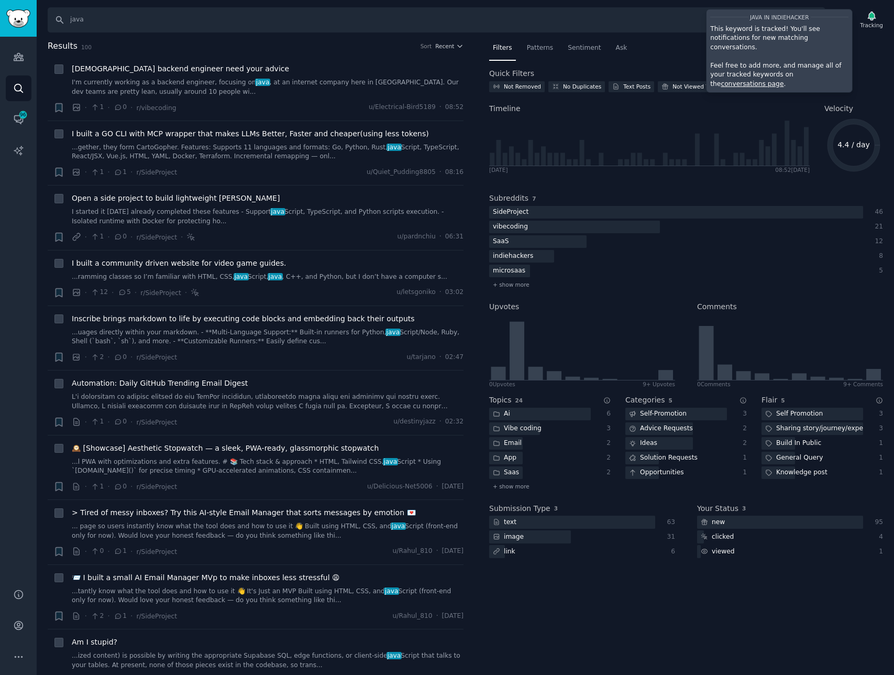
click at [12, 251] on div "Audiences Search Conversations 96 AI Reports" at bounding box center [18, 306] width 37 height 539
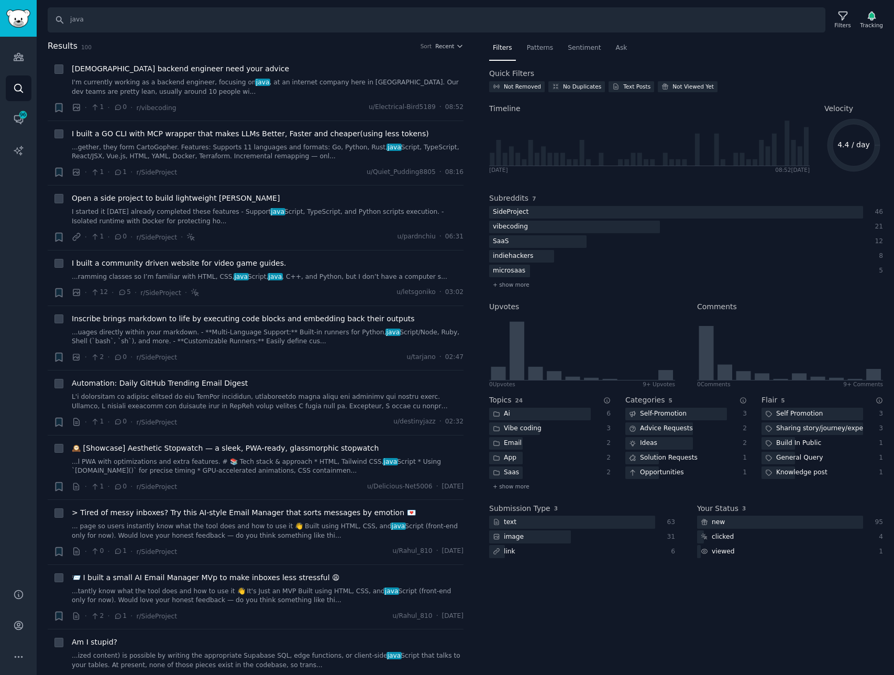
click at [11, 228] on div "Audiences Search Conversations 96 AI Reports" at bounding box center [18, 306] width 37 height 539
click at [16, 234] on div "Audiences Search Conversations 96 AI Reports" at bounding box center [18, 306] width 37 height 539
click at [201, 199] on span "Open a side project to build lightweight [PERSON_NAME]" at bounding box center [176, 198] width 208 height 11
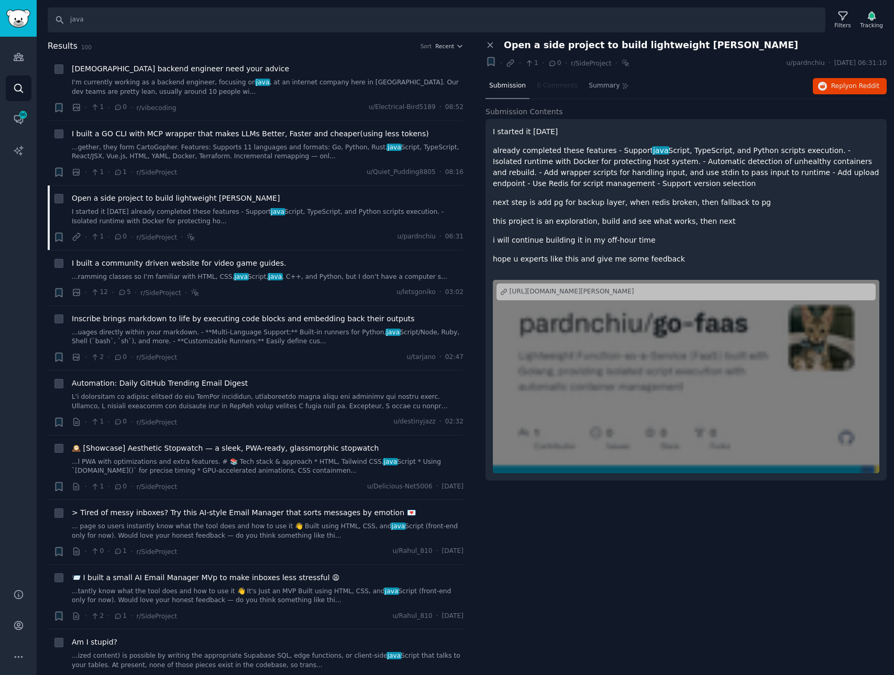
click at [13, 277] on div "Audiences Search Conversations 96 AI Reports" at bounding box center [18, 306] width 37 height 539
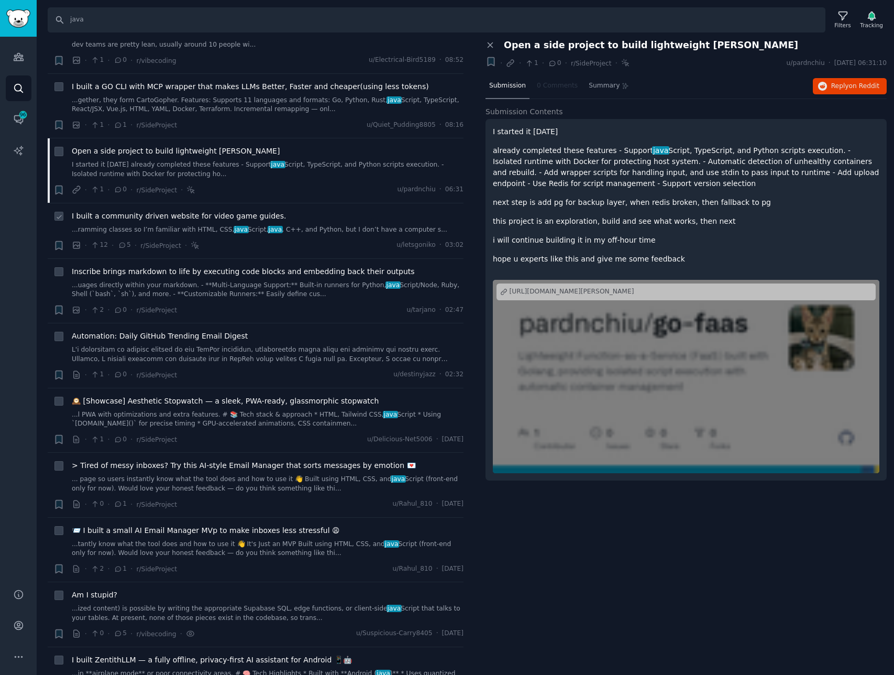
scroll to position [54, 0]
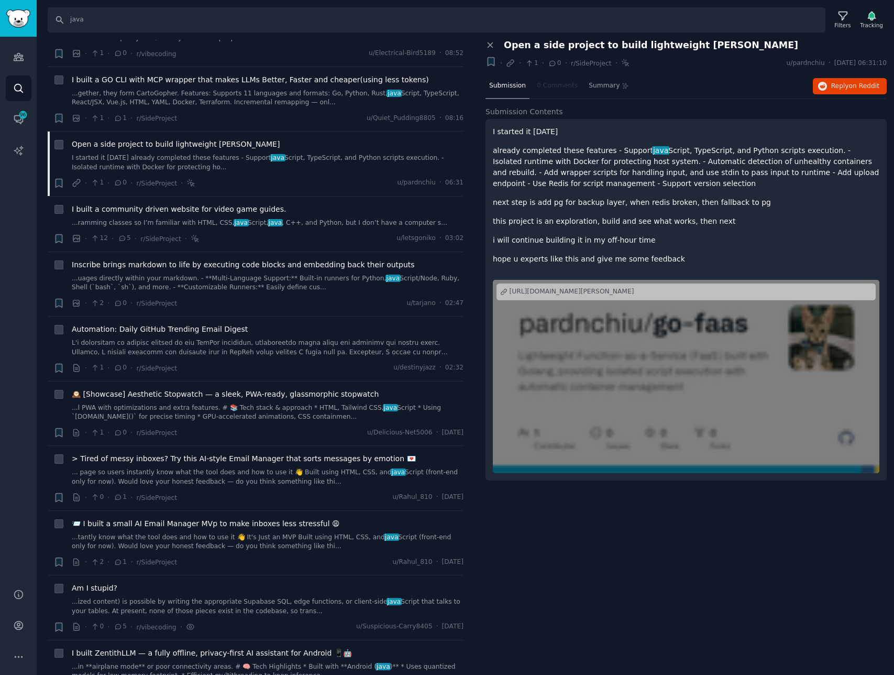
click at [17, 215] on div "Audiences Search Conversations 96 AI Reports" at bounding box center [18, 306] width 37 height 539
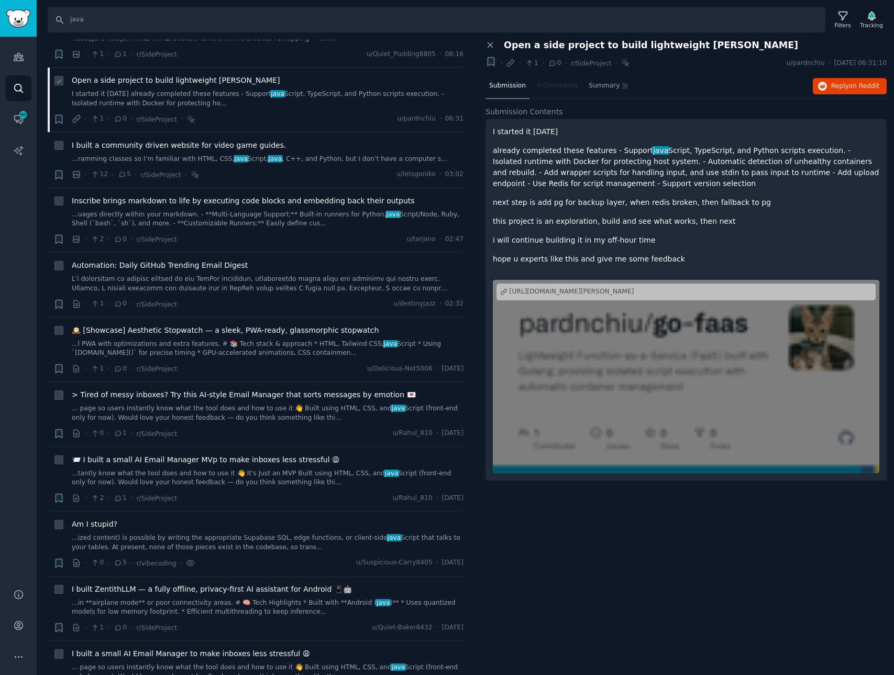
scroll to position [125, 0]
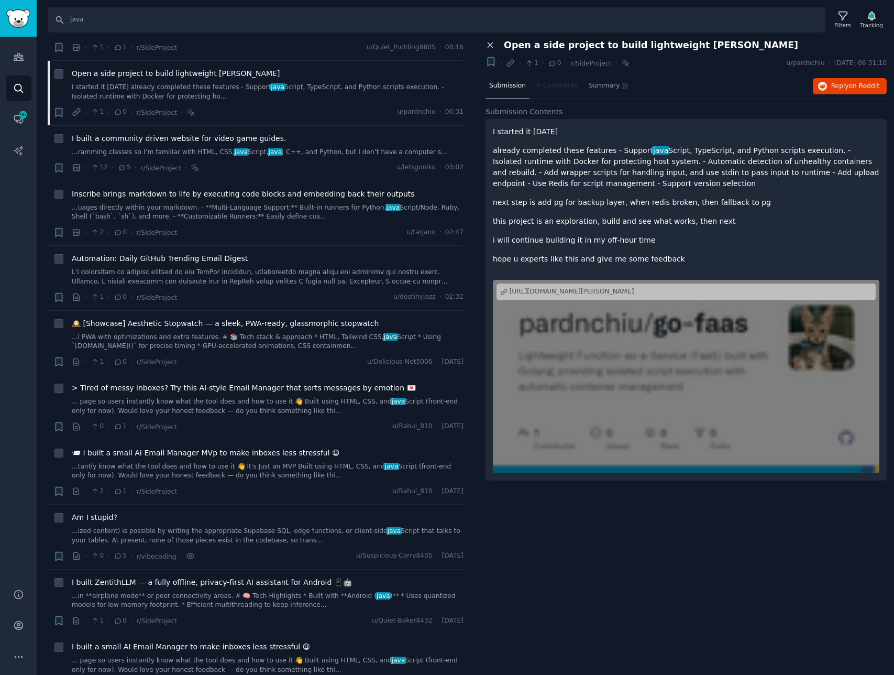
click at [492, 44] on icon at bounding box center [490, 44] width 9 height 9
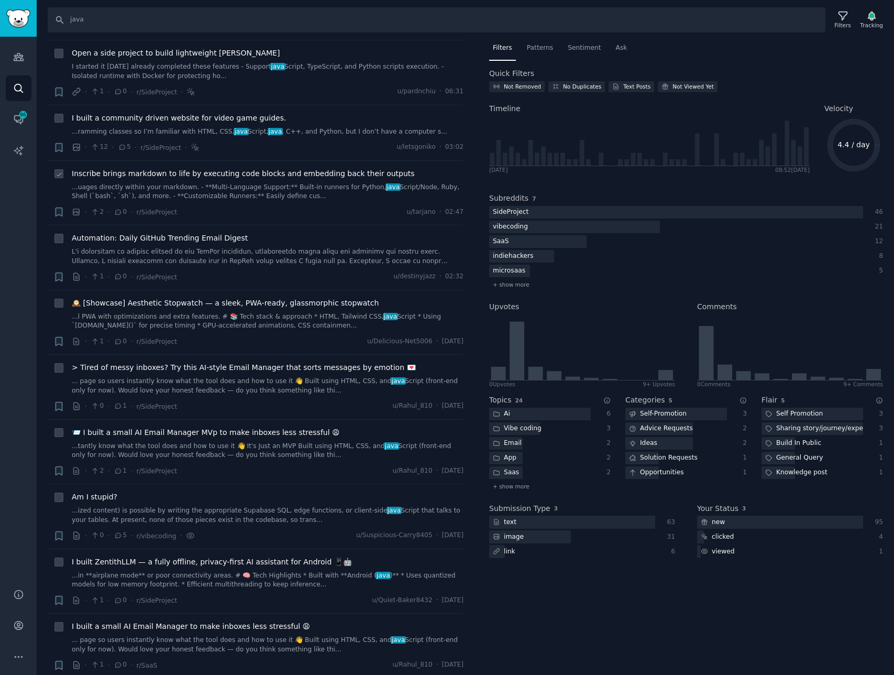
scroll to position [197, 0]
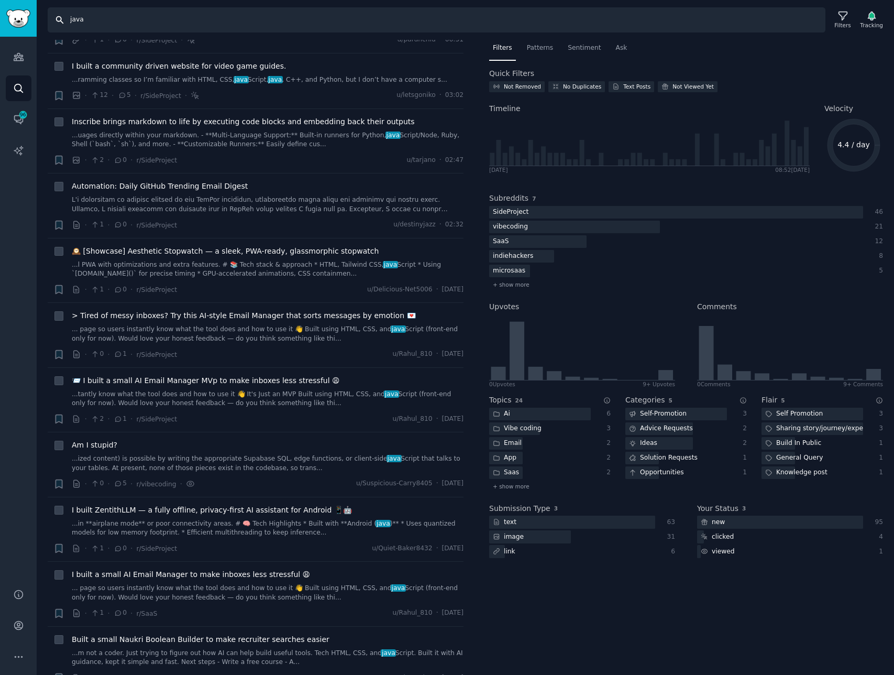
click at [153, 25] on input "java" at bounding box center [437, 19] width 778 height 25
type input ""java""
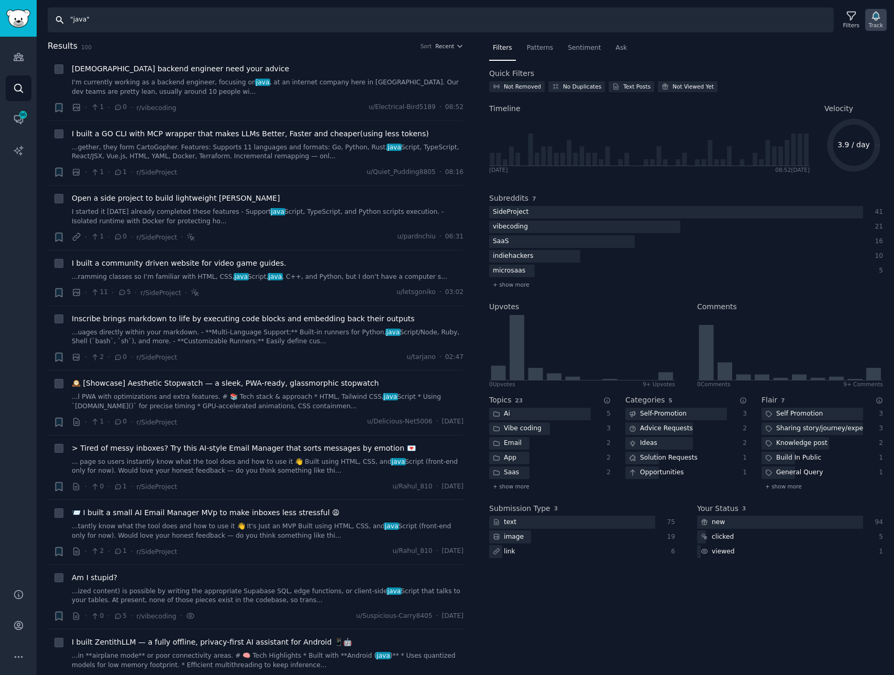
click at [872, 23] on div "Track" at bounding box center [876, 24] width 14 height 7
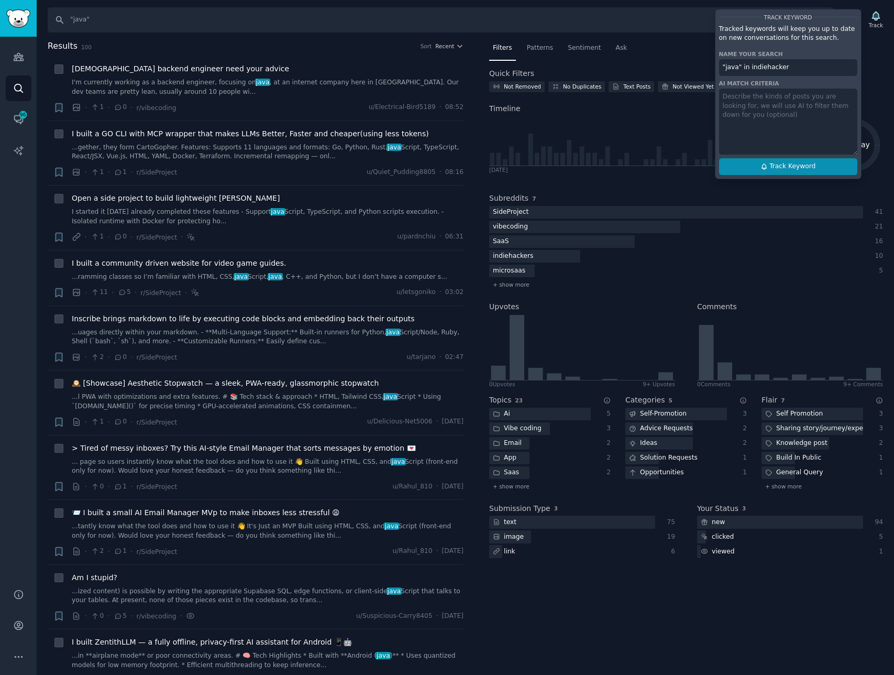
click at [744, 168] on button "Track Keyword" at bounding box center [788, 166] width 138 height 17
type input ""java" in indiehacker"
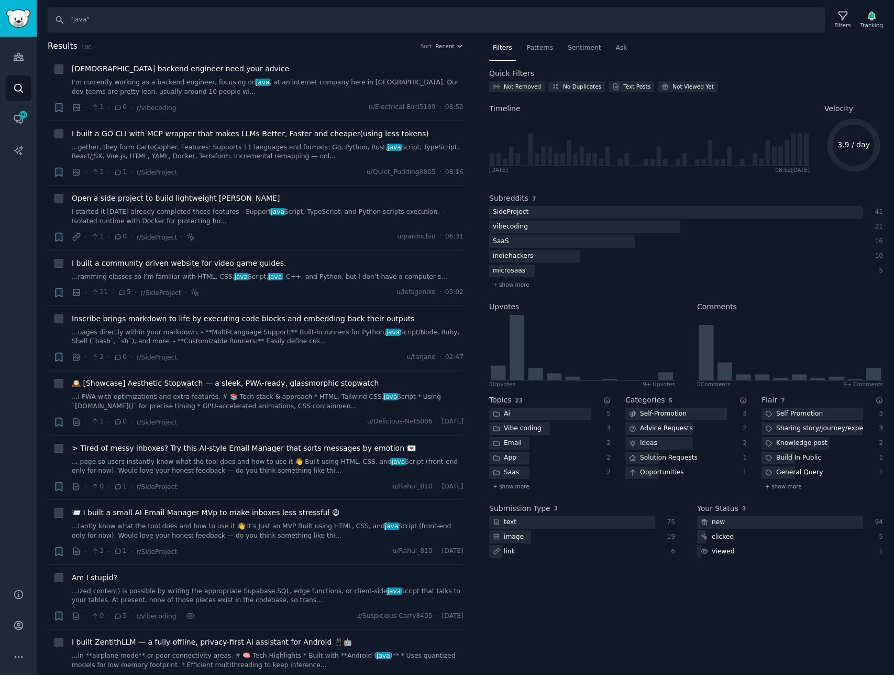
click at [11, 251] on div "Audiences Search Conversations 96 AI Reports" at bounding box center [18, 306] width 37 height 539
click at [382, 53] on div "Results 100 Sort Recent" at bounding box center [256, 48] width 416 height 17
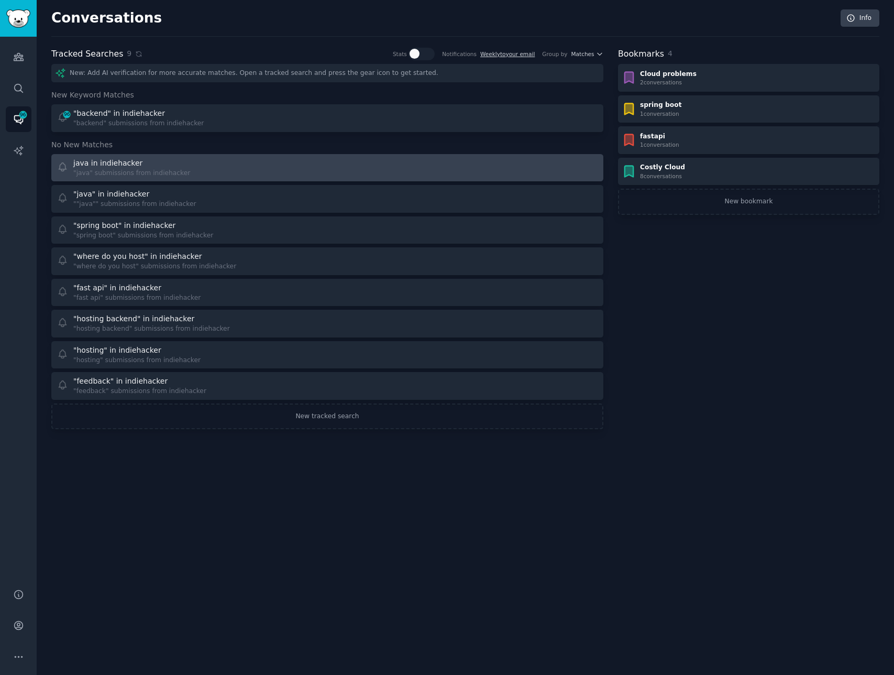
click at [229, 159] on div "java in indiehacker "java" submissions from indiehacker" at bounding box center [188, 168] width 263 height 20
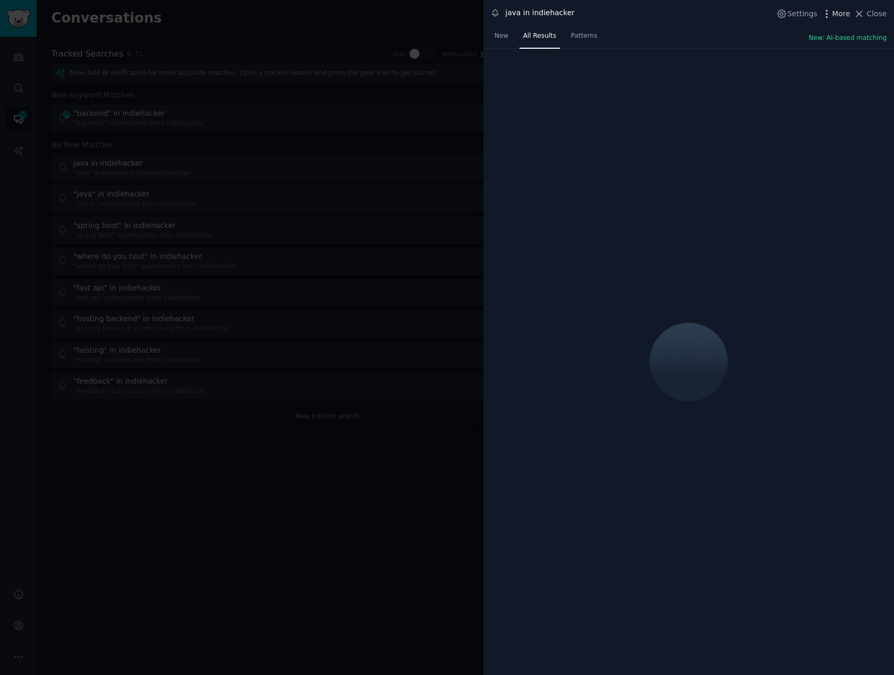
click at [842, 14] on span "More" at bounding box center [841, 13] width 18 height 11
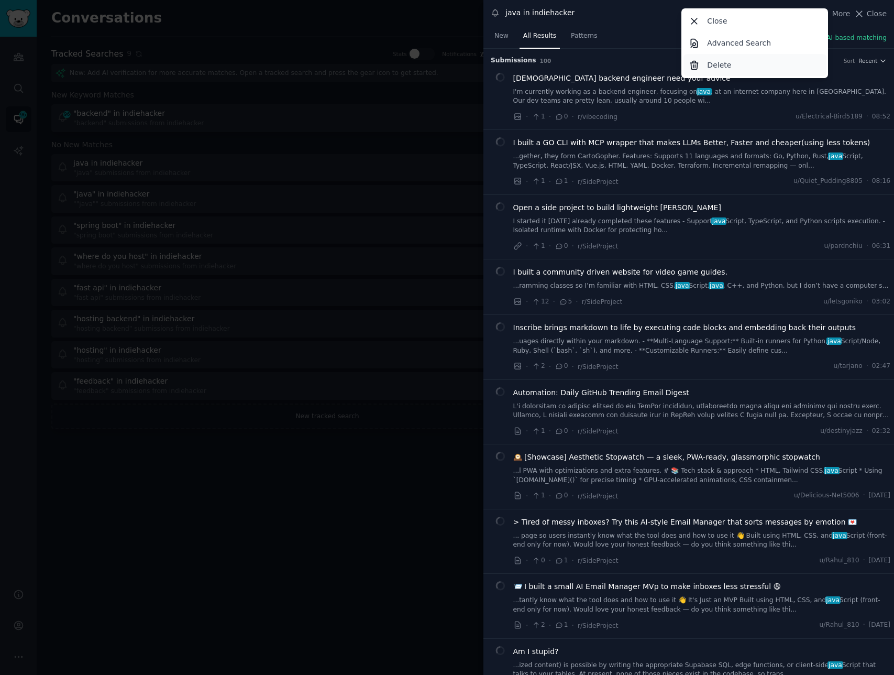
click at [724, 61] on p "Delete" at bounding box center [719, 65] width 24 height 11
